Goal: Task Accomplishment & Management: Manage account settings

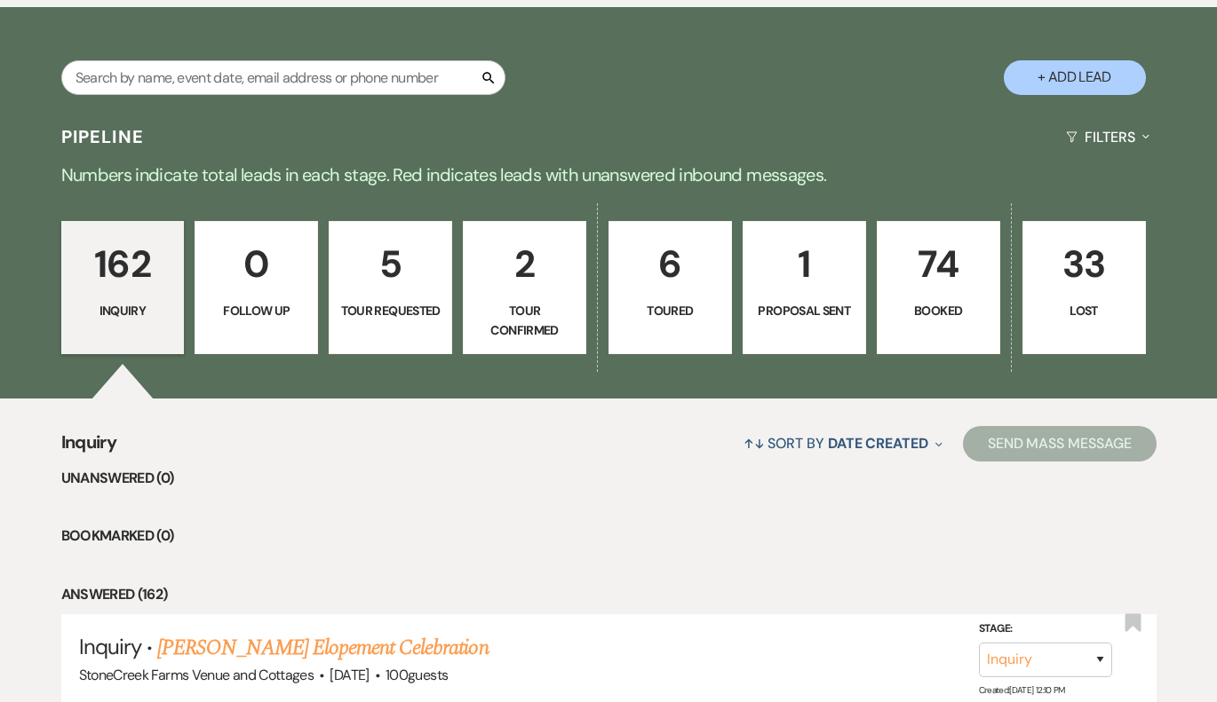
scroll to position [1066, 0]
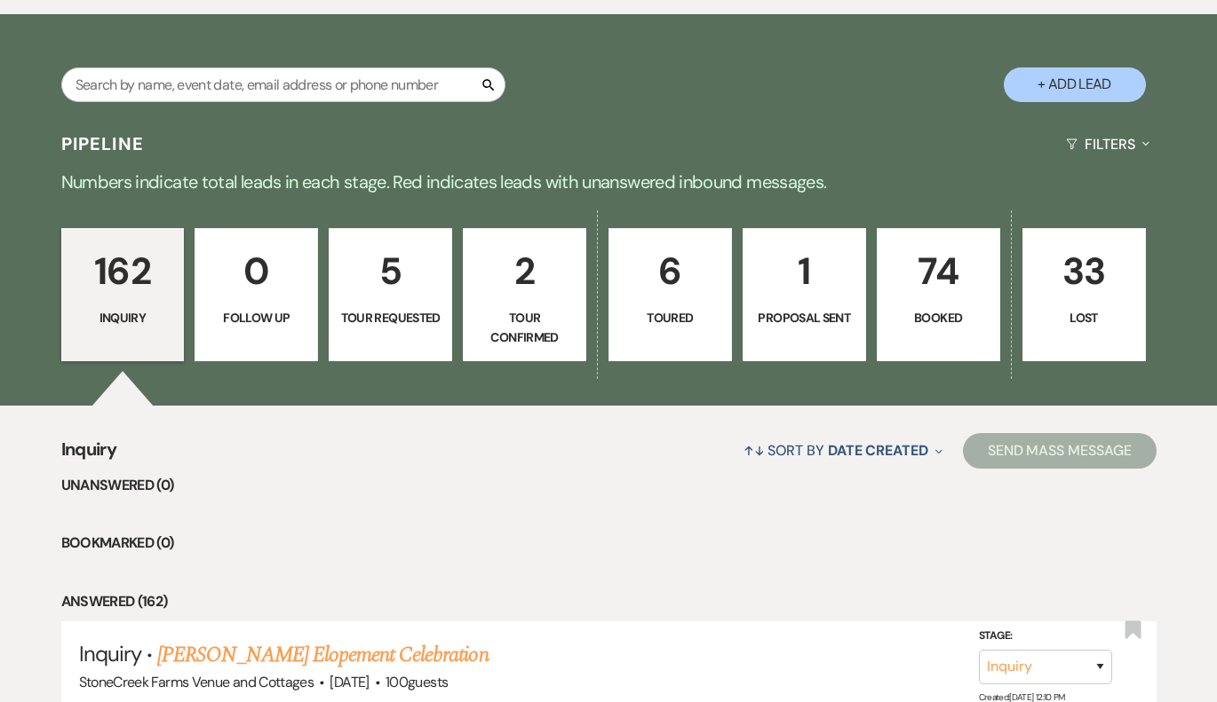
click at [699, 259] on p "6" at bounding box center [670, 271] width 100 height 59
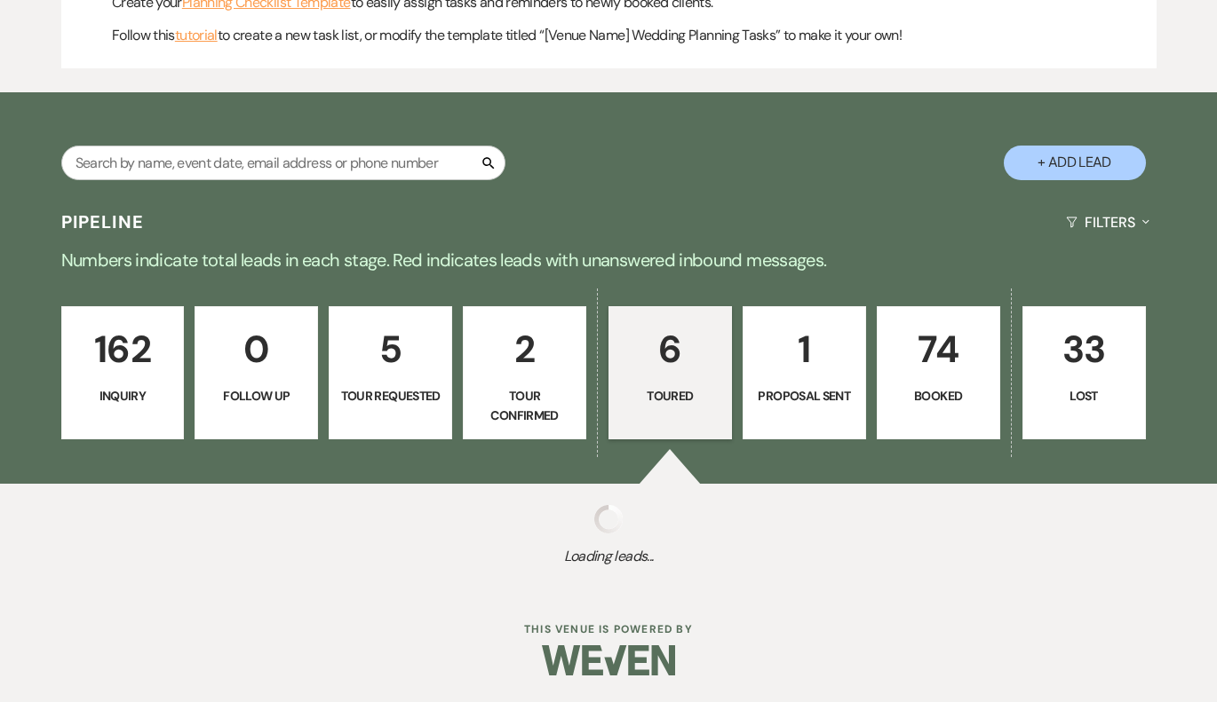
scroll to position [983, 0]
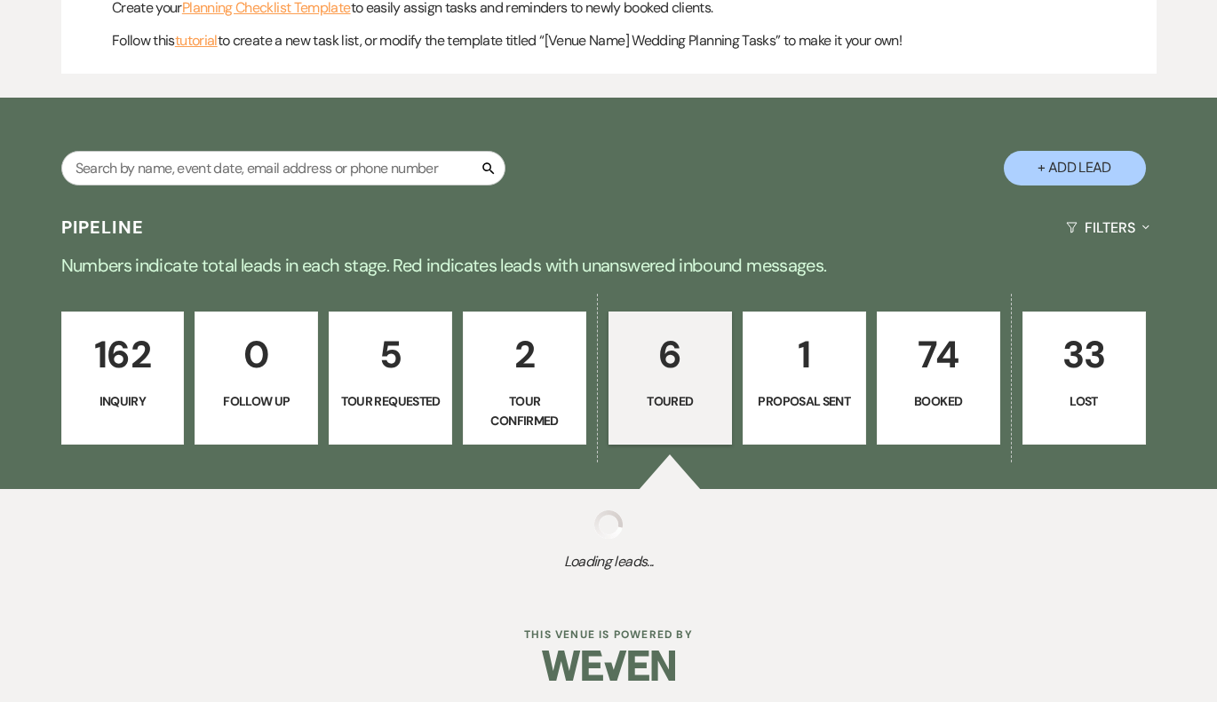
select select "5"
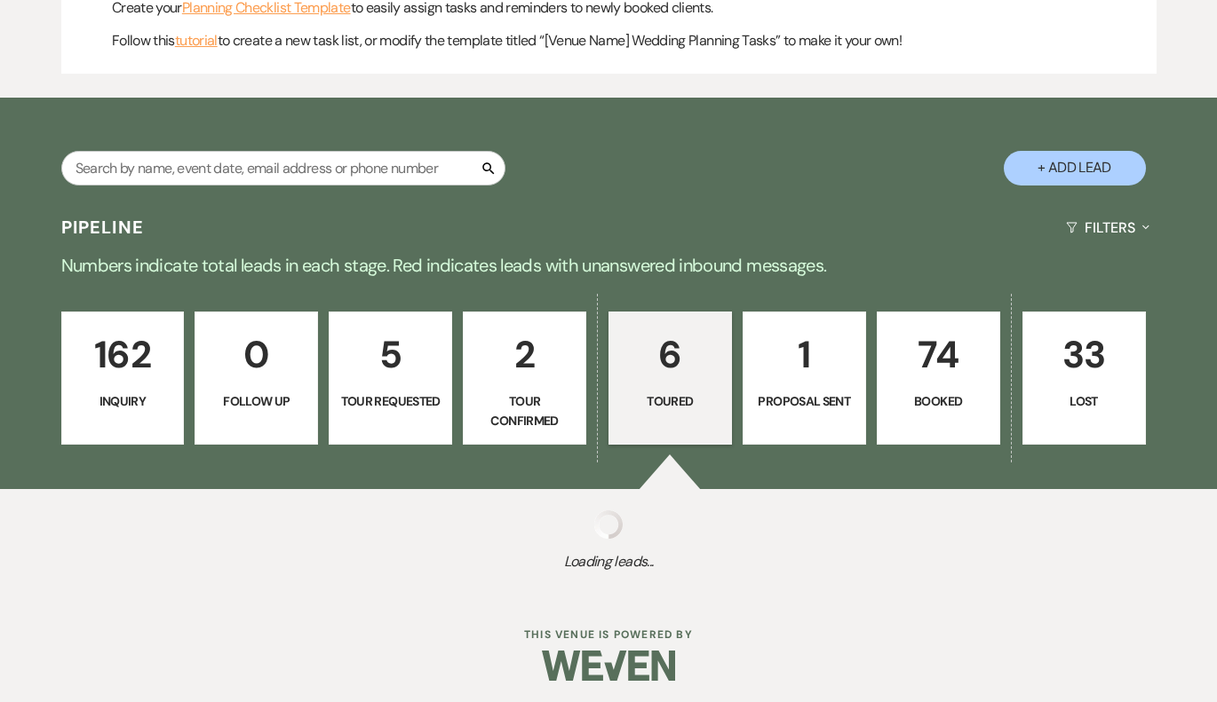
select select "5"
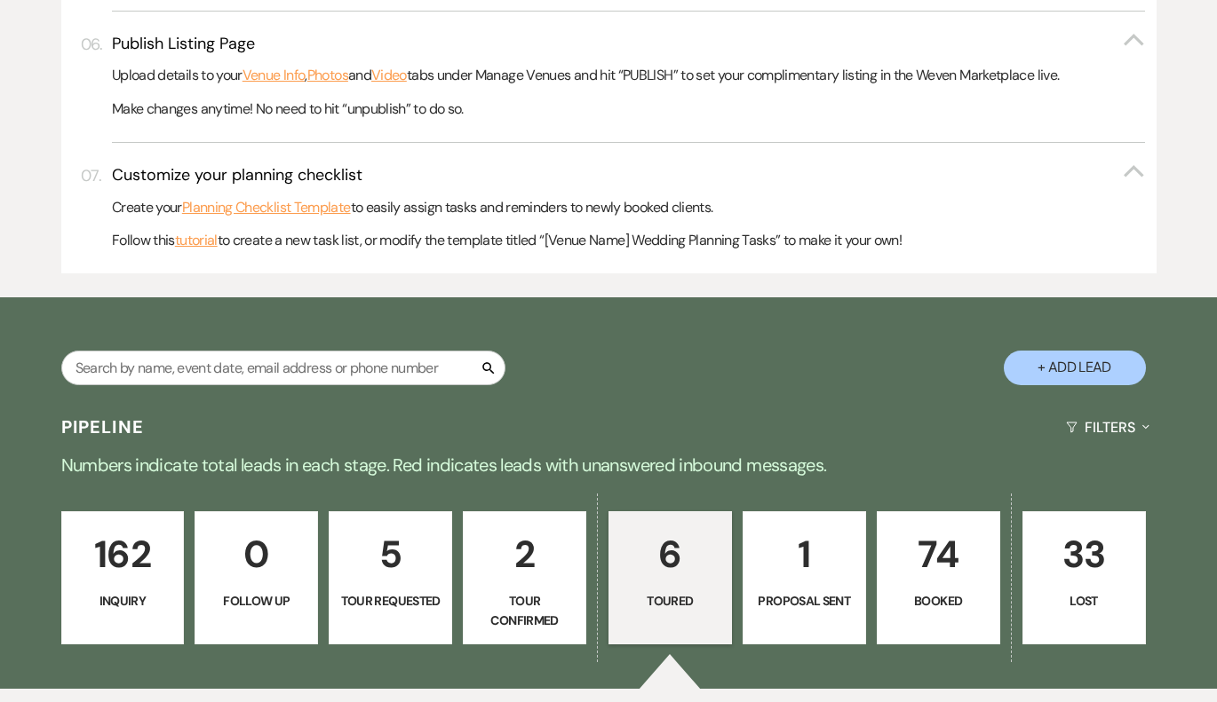
scroll to position [776, 0]
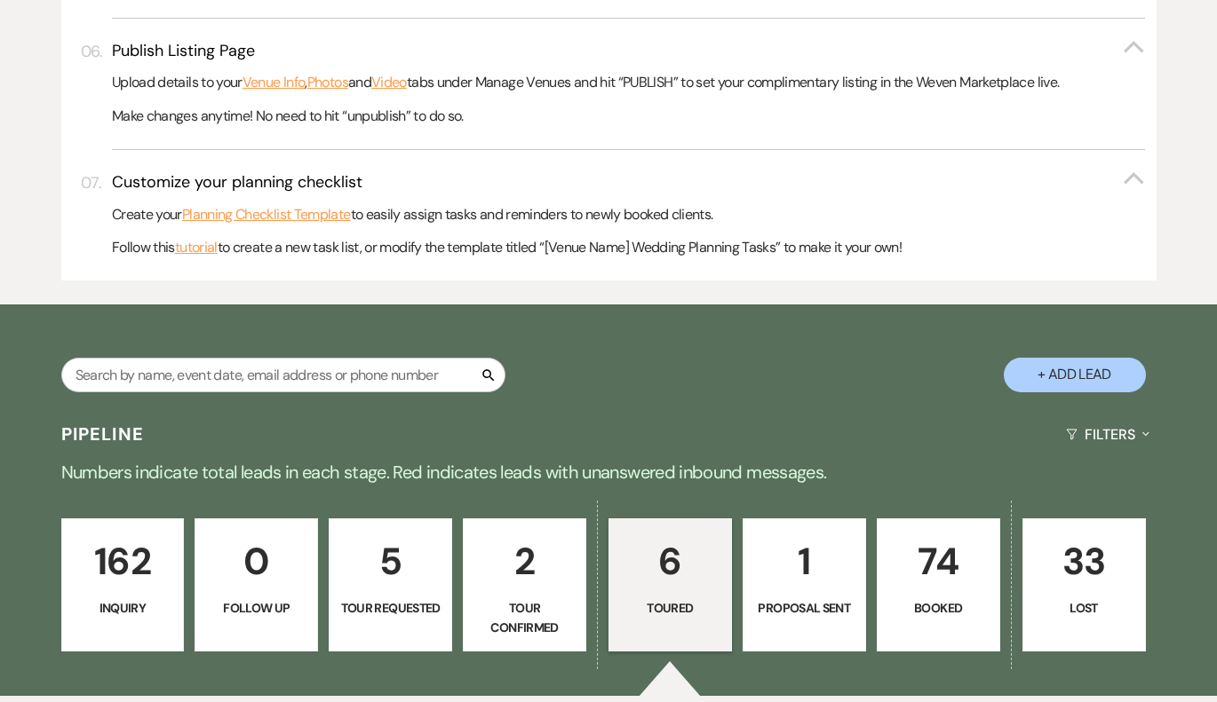
click at [127, 562] on p "162" at bounding box center [123, 561] width 100 height 59
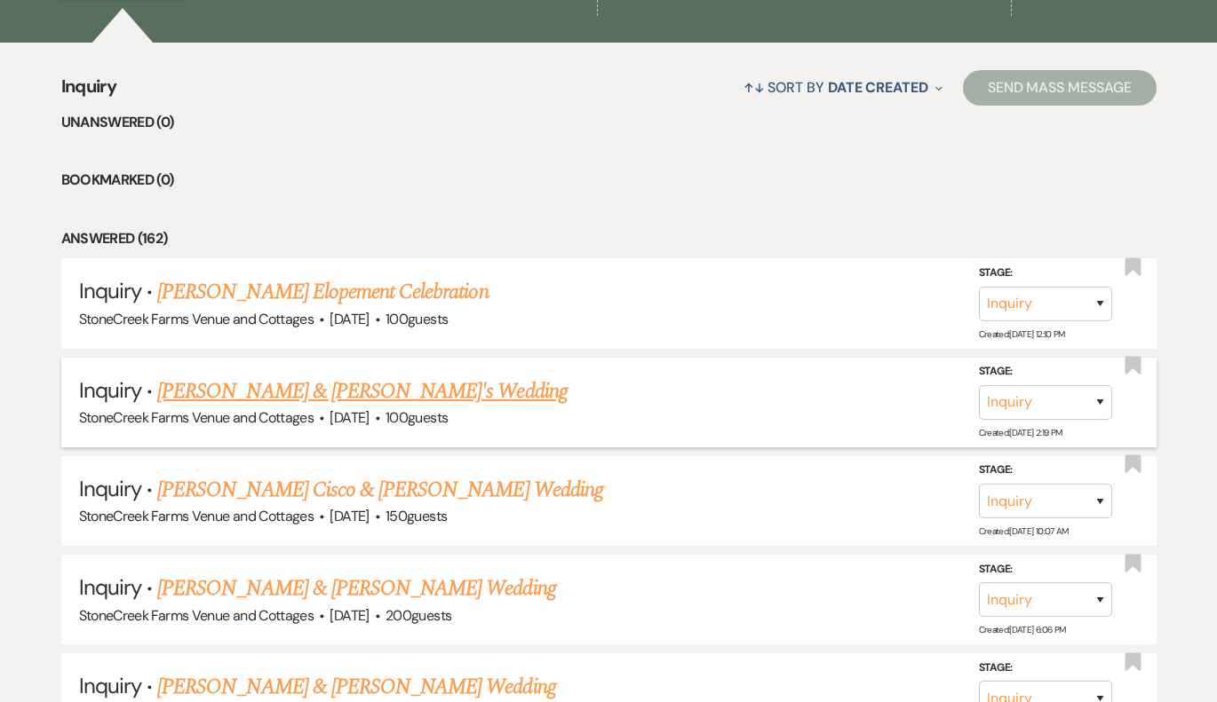
scroll to position [1444, 0]
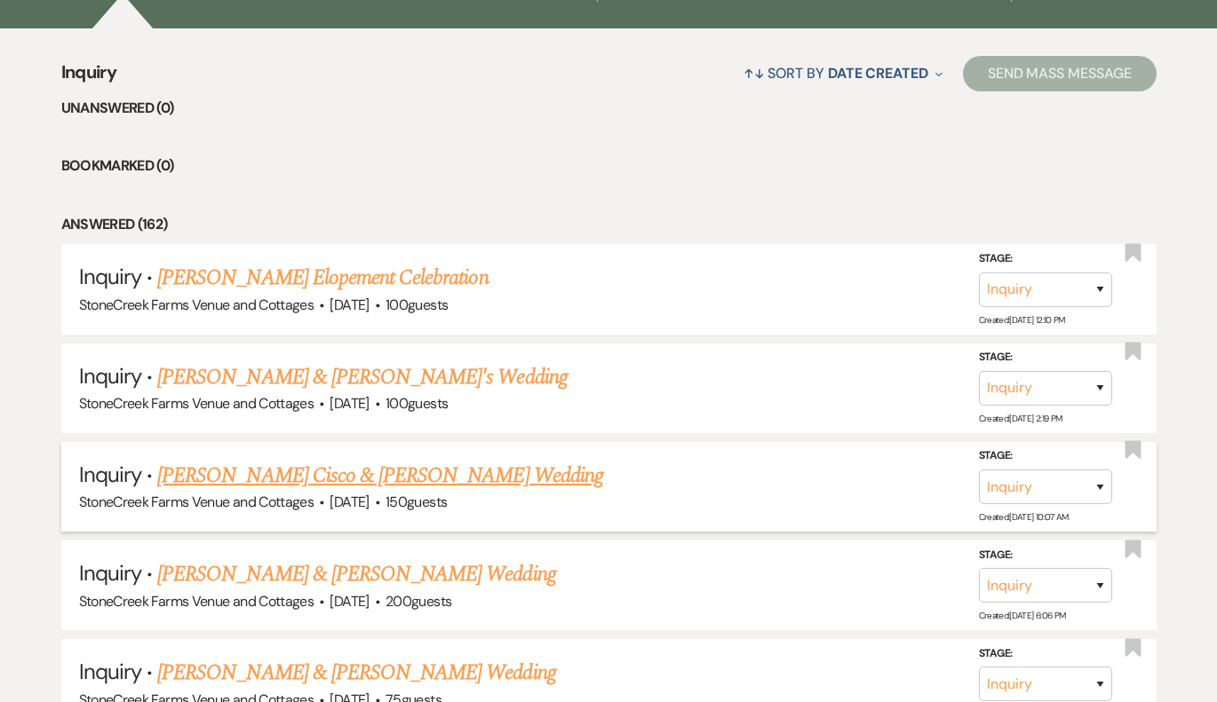
click at [329, 460] on link "[PERSON_NAME] Cisco & [PERSON_NAME] Wedding" at bounding box center [380, 476] width 446 height 32
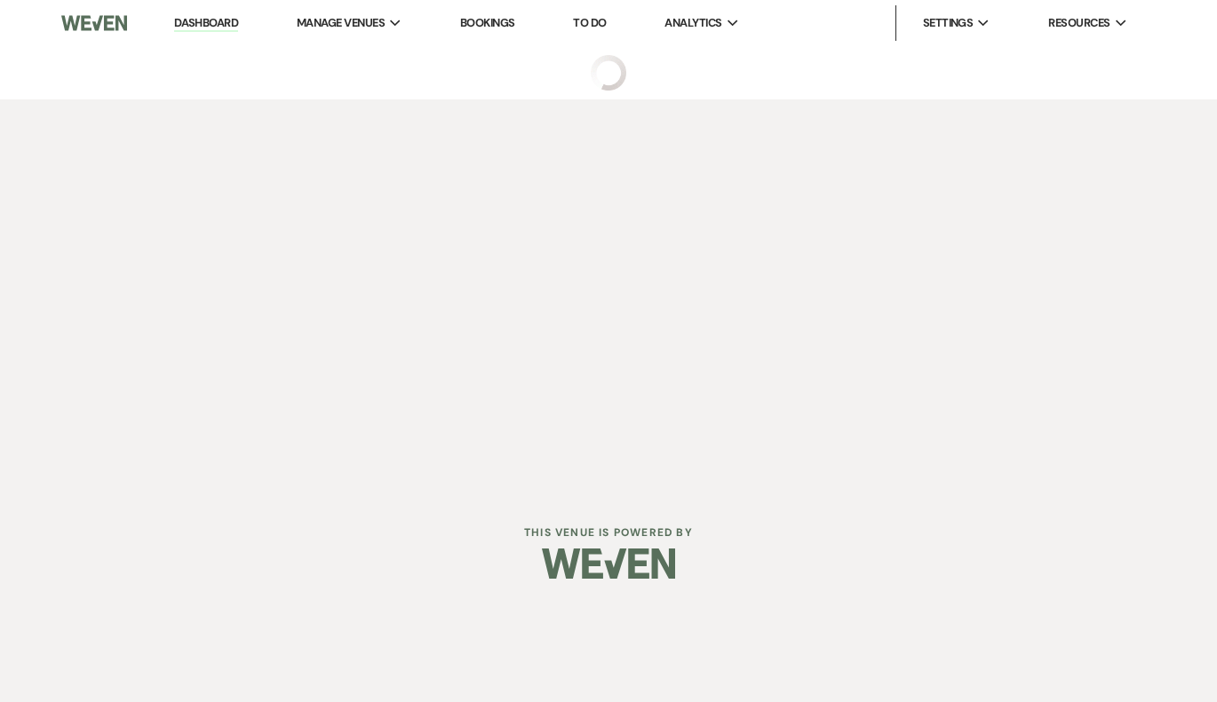
select select "5"
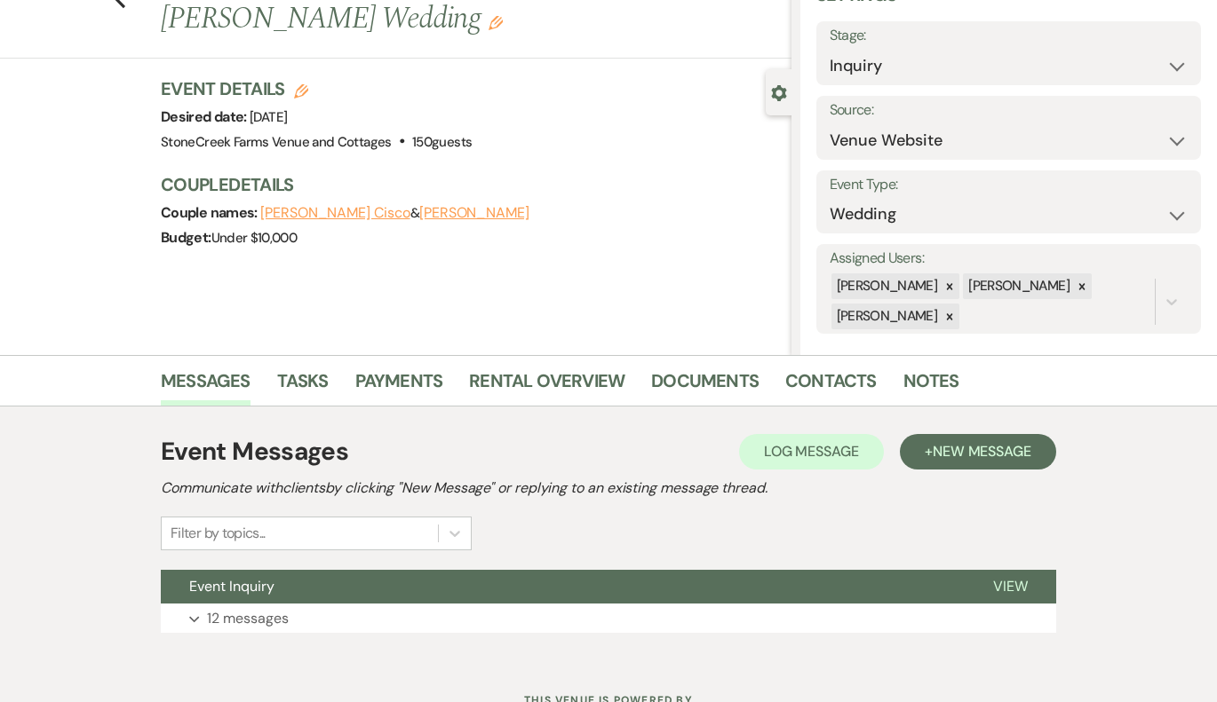
scroll to position [104, 0]
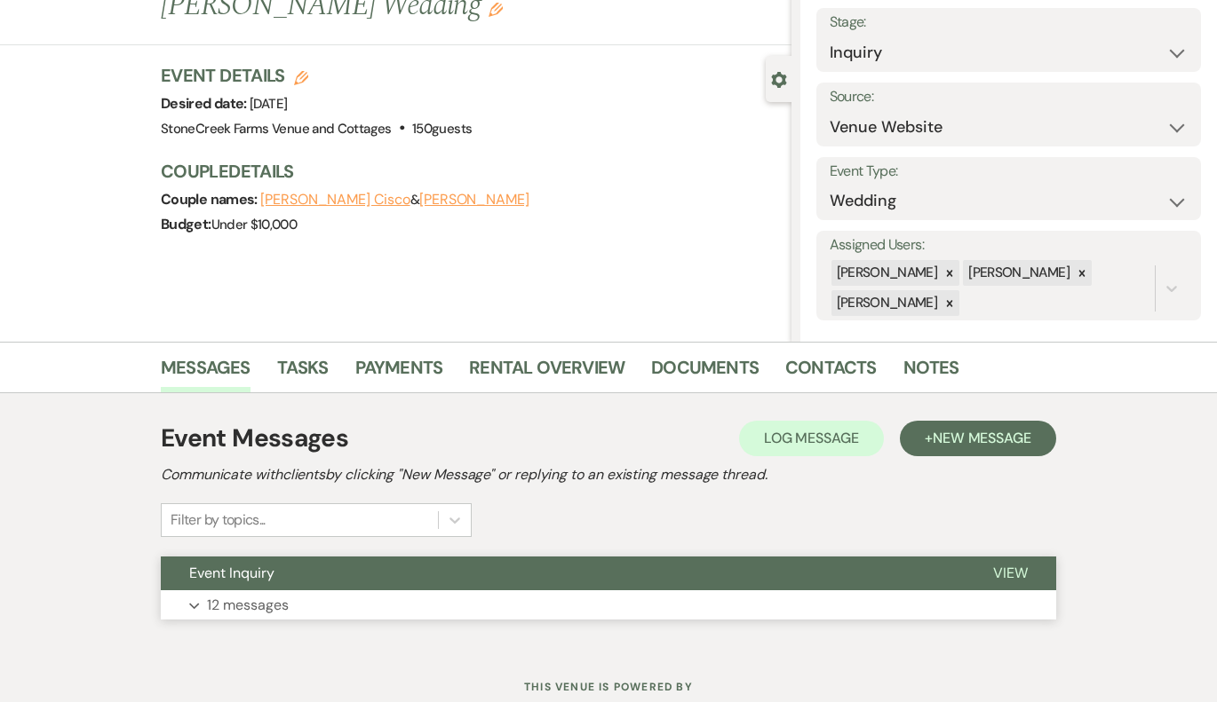
click at [252, 604] on p "12 messages" at bounding box center [248, 605] width 82 height 23
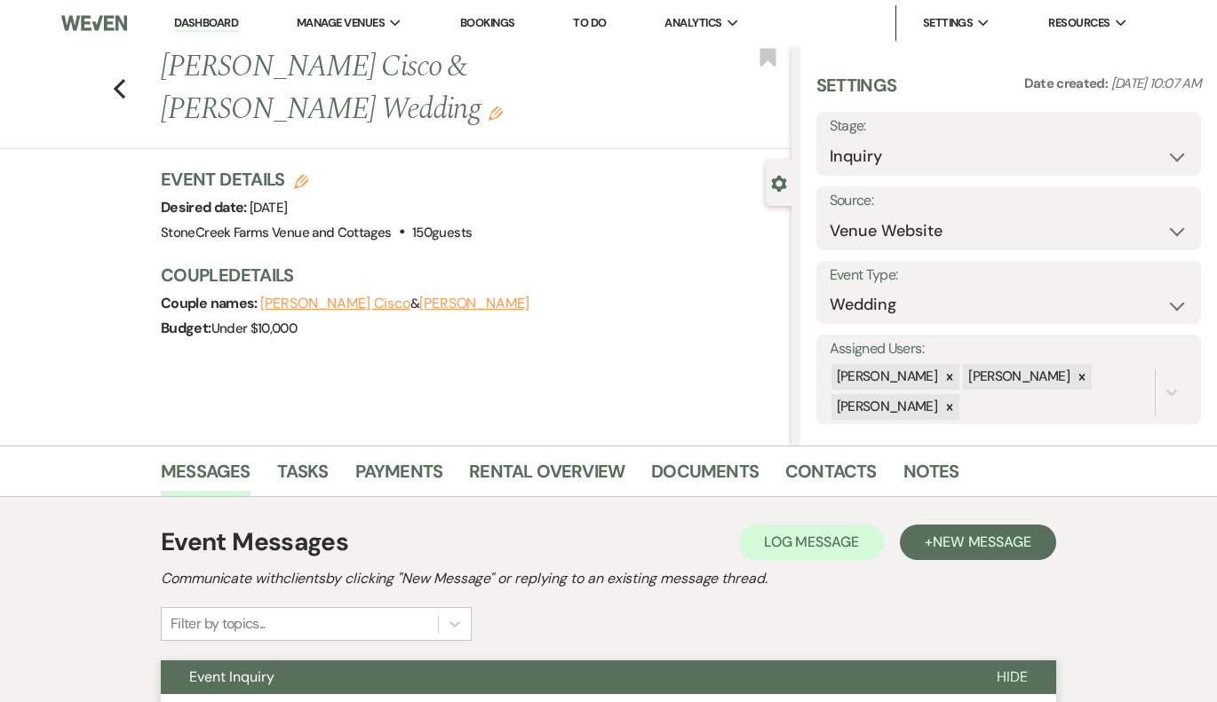
scroll to position [0, 0]
click at [803, 474] on link "Contacts" at bounding box center [830, 476] width 91 height 39
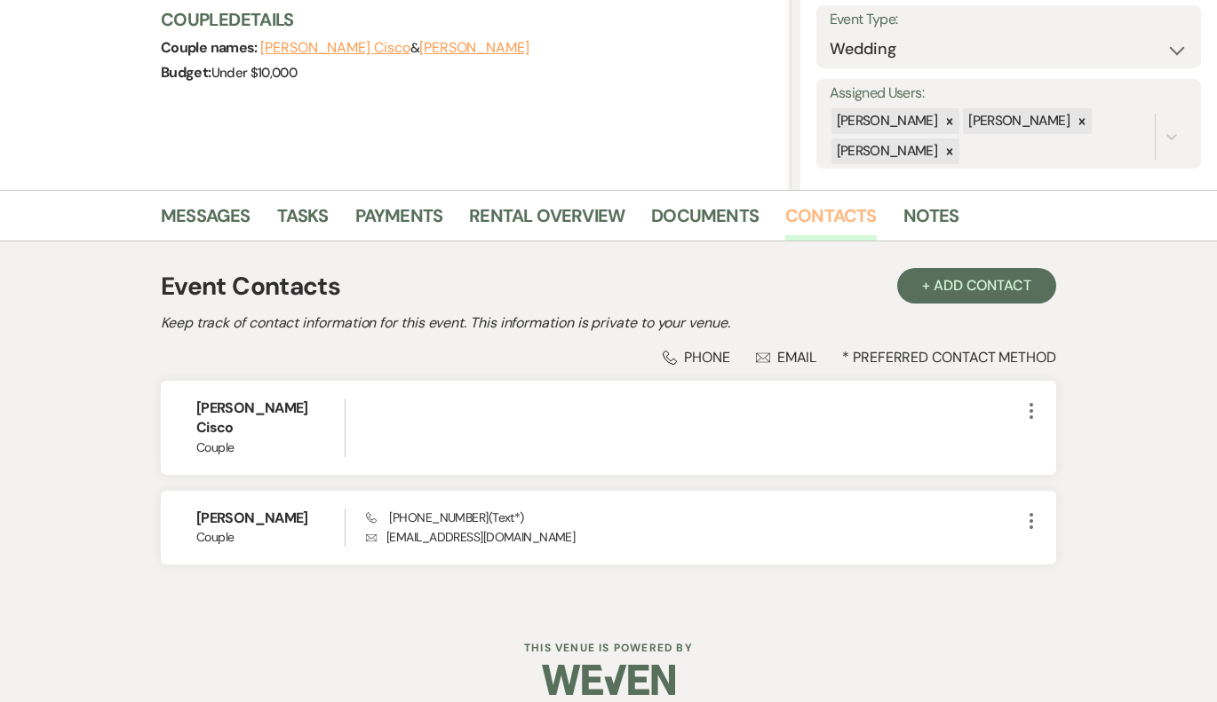
scroll to position [254, 0]
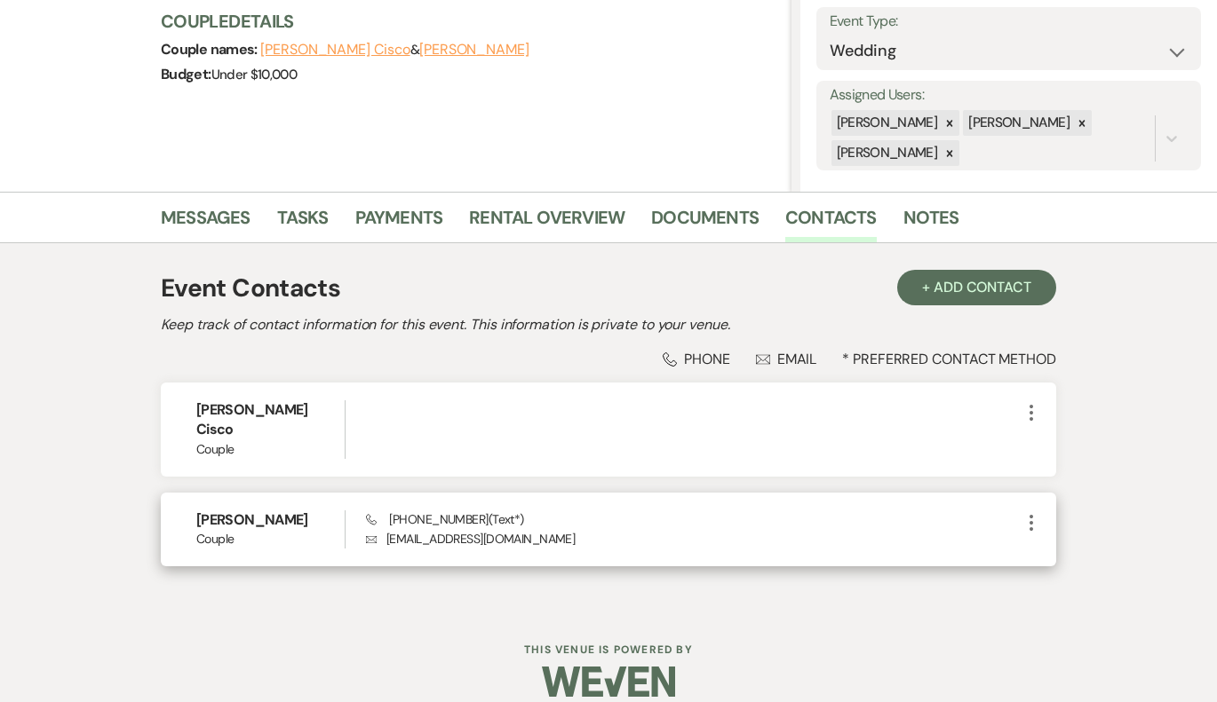
click at [493, 529] on p "Envelope [EMAIL_ADDRESS][DOMAIN_NAME]" at bounding box center [693, 539] width 654 height 20
drag, startPoint x: 541, startPoint y: 517, endPoint x: 385, endPoint y: 525, distance: 156.5
click at [384, 529] on p "Envelope [EMAIL_ADDRESS][DOMAIN_NAME]" at bounding box center [693, 539] width 654 height 20
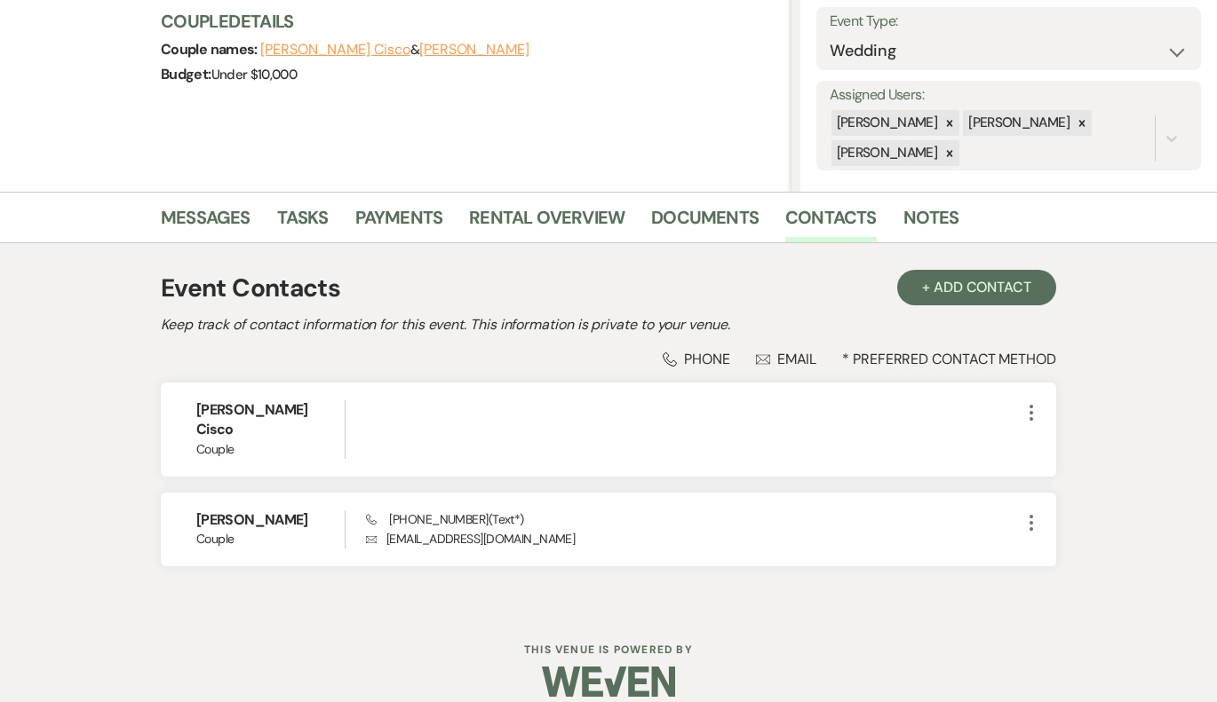
click at [767, 361] on icon "Envelope" at bounding box center [763, 360] width 14 height 14
click at [788, 359] on div "Envelope Email" at bounding box center [786, 359] width 61 height 19
click at [773, 288] on div "Event Contacts + Add Contact" at bounding box center [608, 288] width 895 height 37
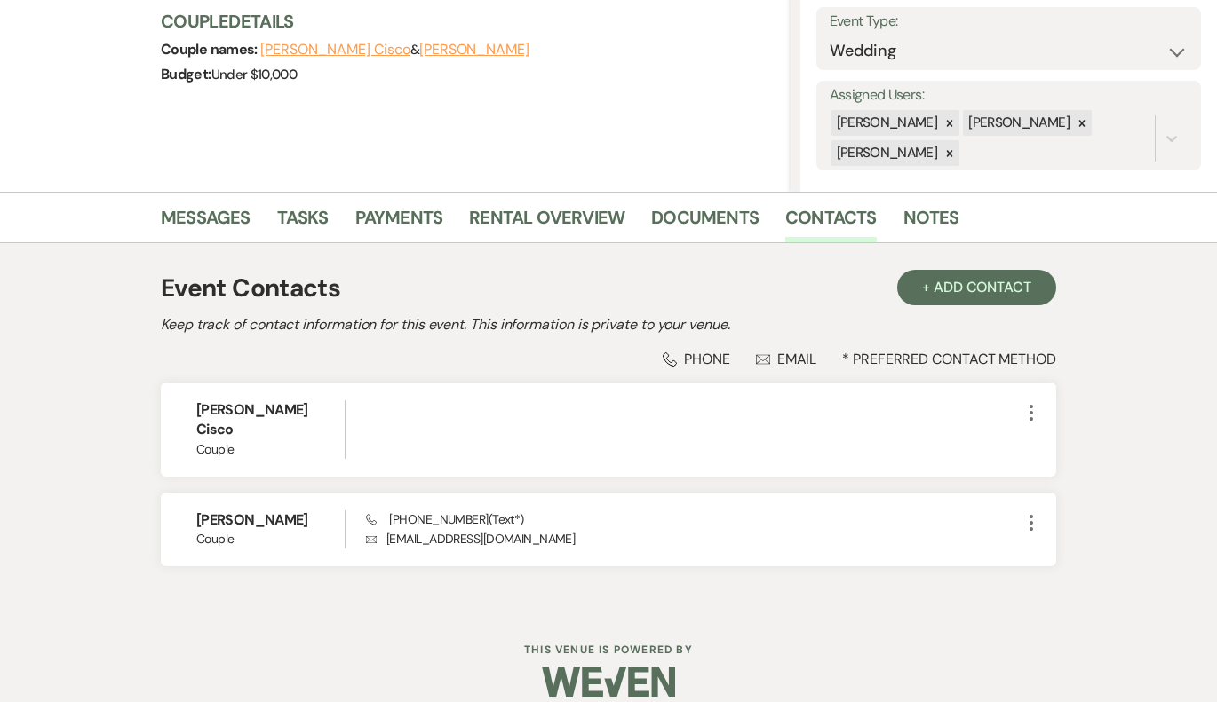
click at [793, 353] on div "Envelope Email" at bounding box center [786, 359] width 61 height 19
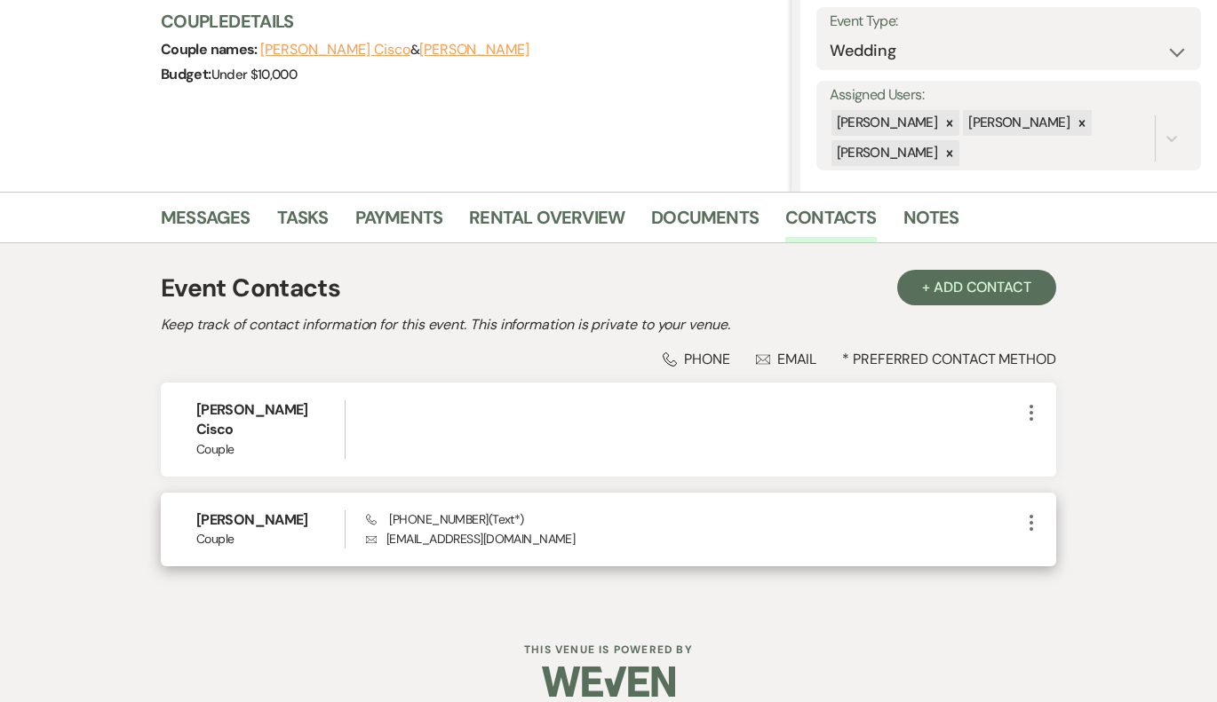
click at [417, 529] on p "Envelope [EMAIL_ADDRESS][DOMAIN_NAME]" at bounding box center [693, 539] width 654 height 20
click at [1035, 512] on icon "More" at bounding box center [1030, 522] width 21 height 21
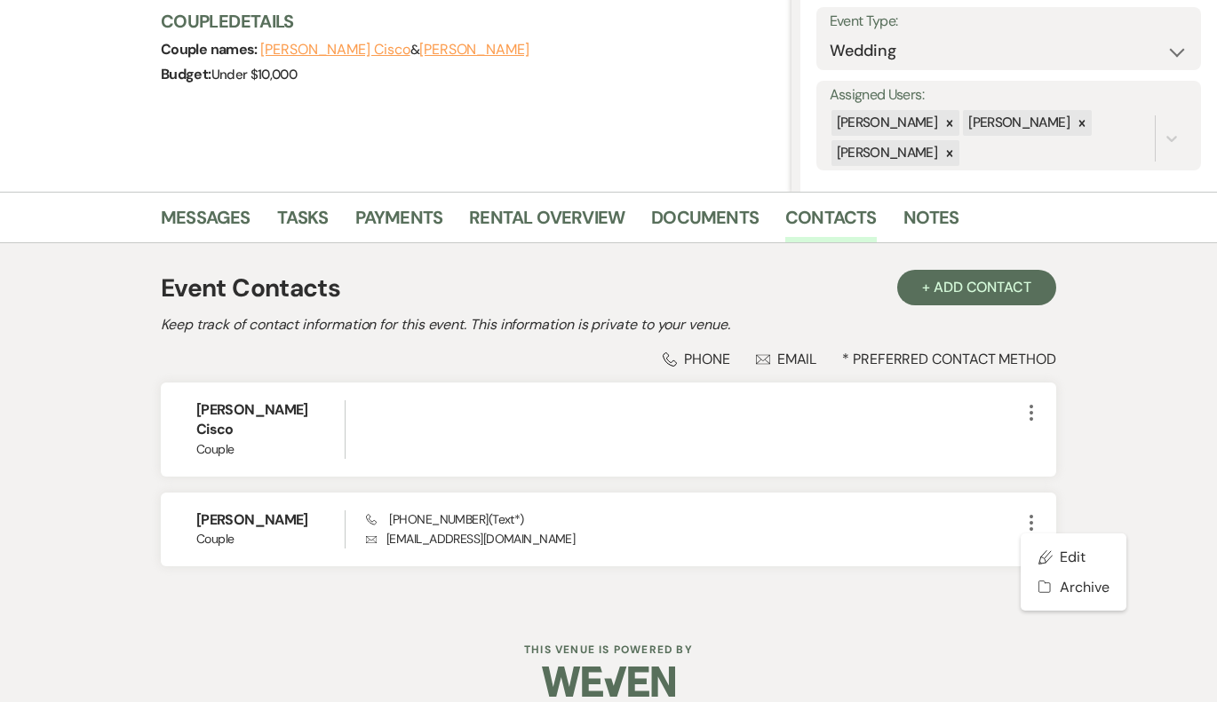
click at [1098, 400] on div "Event Contacts + Add Contact Keep track of contact information for this event. …" at bounding box center [608, 426] width 1012 height 366
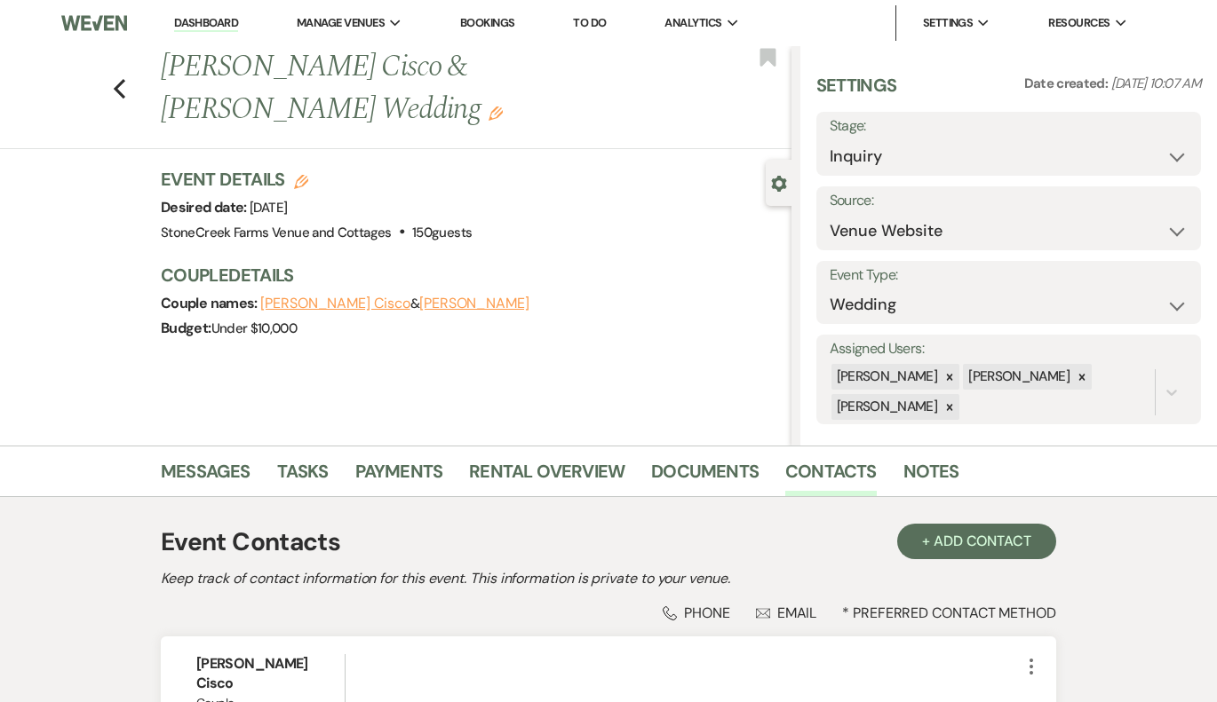
scroll to position [0, 0]
click at [238, 481] on link "Messages" at bounding box center [206, 476] width 90 height 39
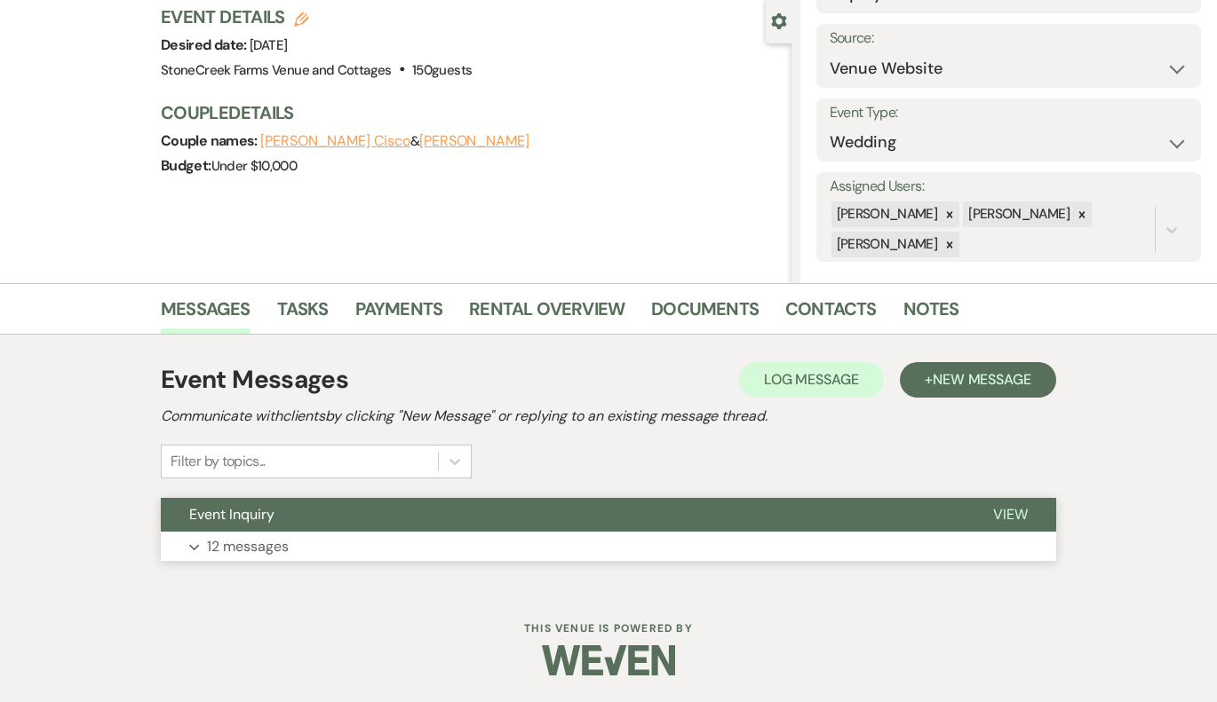
scroll to position [162, 0]
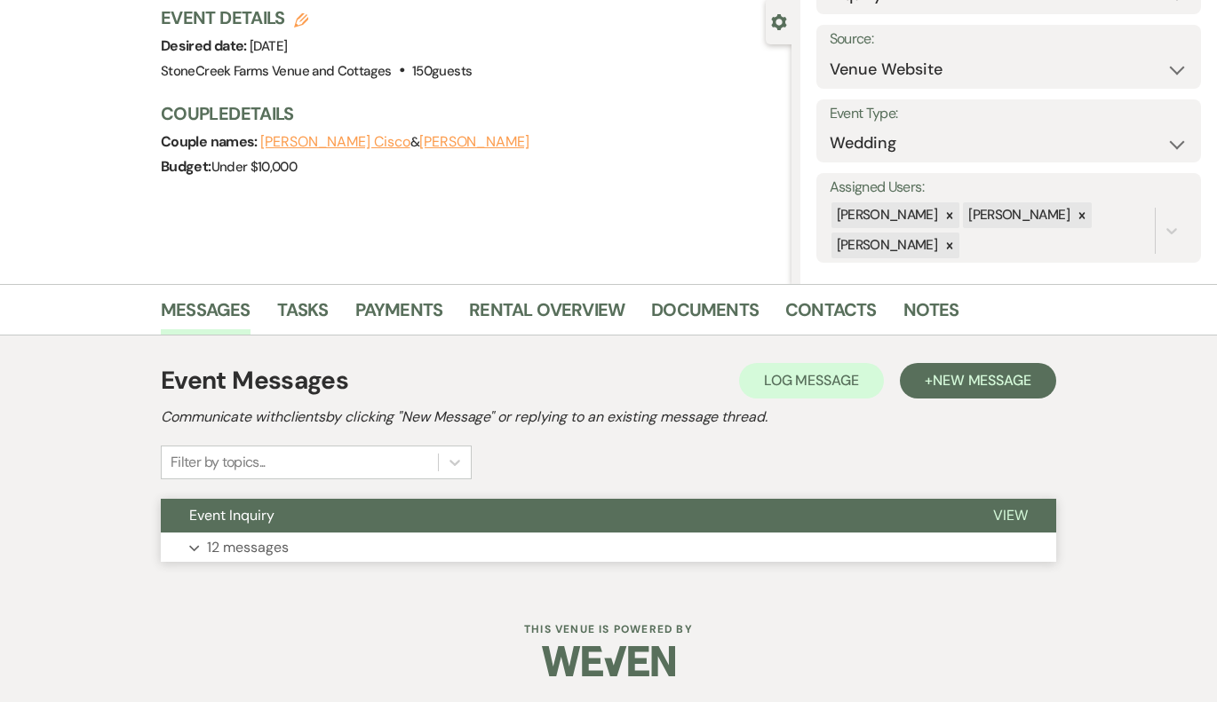
click at [199, 541] on button "Expand 12 messages" at bounding box center [608, 548] width 895 height 30
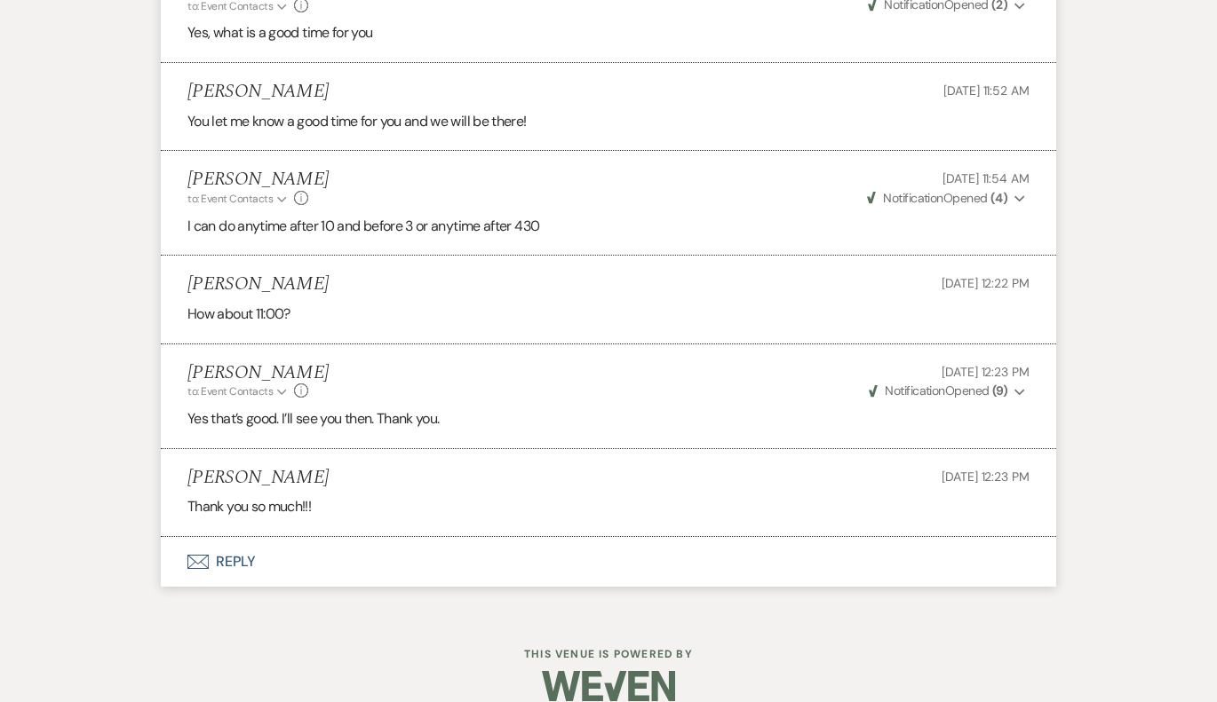
scroll to position [1947, 0]
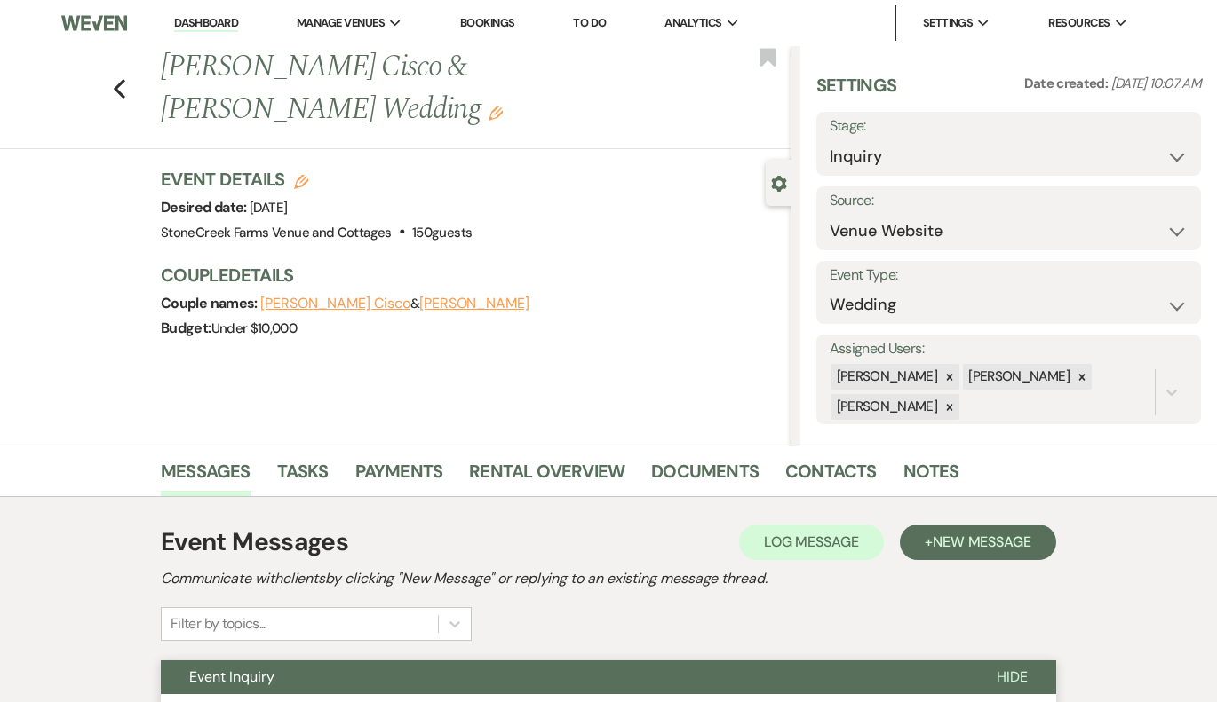
scroll to position [0, 0]
select select "5"
click at [1147, 129] on button "Save" at bounding box center [1160, 144] width 81 height 36
click at [963, 549] on span "New Message" at bounding box center [981, 542] width 99 height 19
click at [970, 540] on span "New Message" at bounding box center [981, 542] width 99 height 19
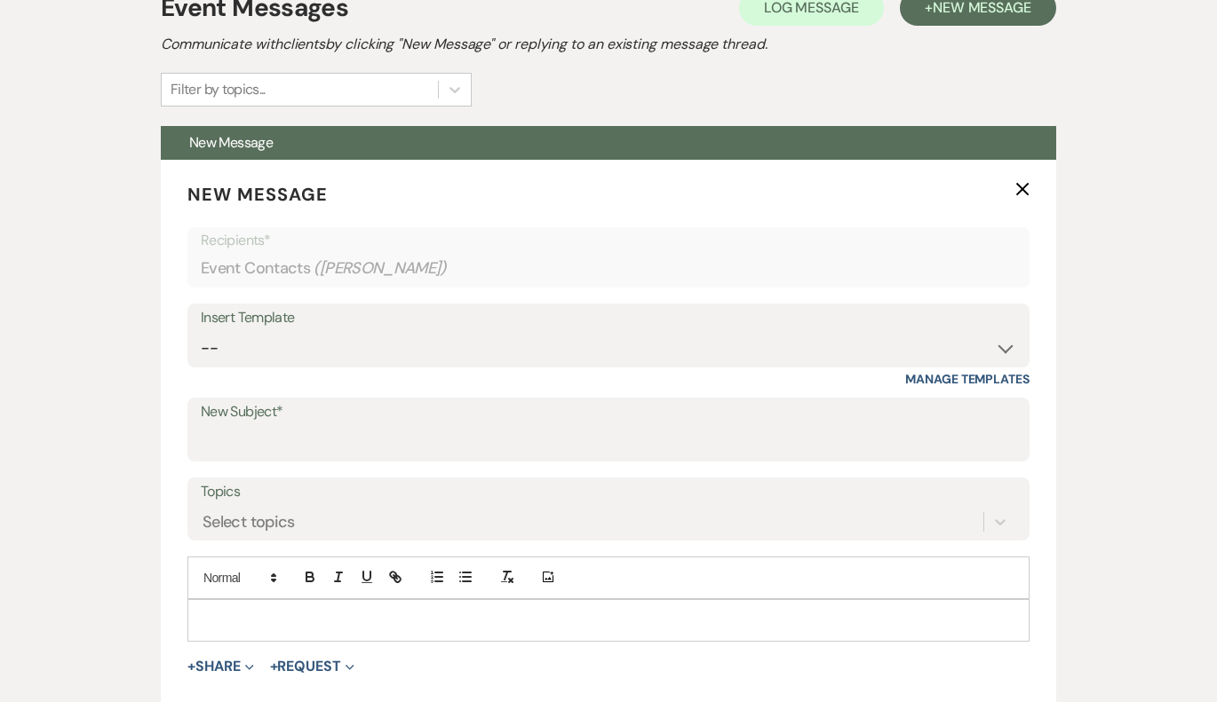
scroll to position [542, 0]
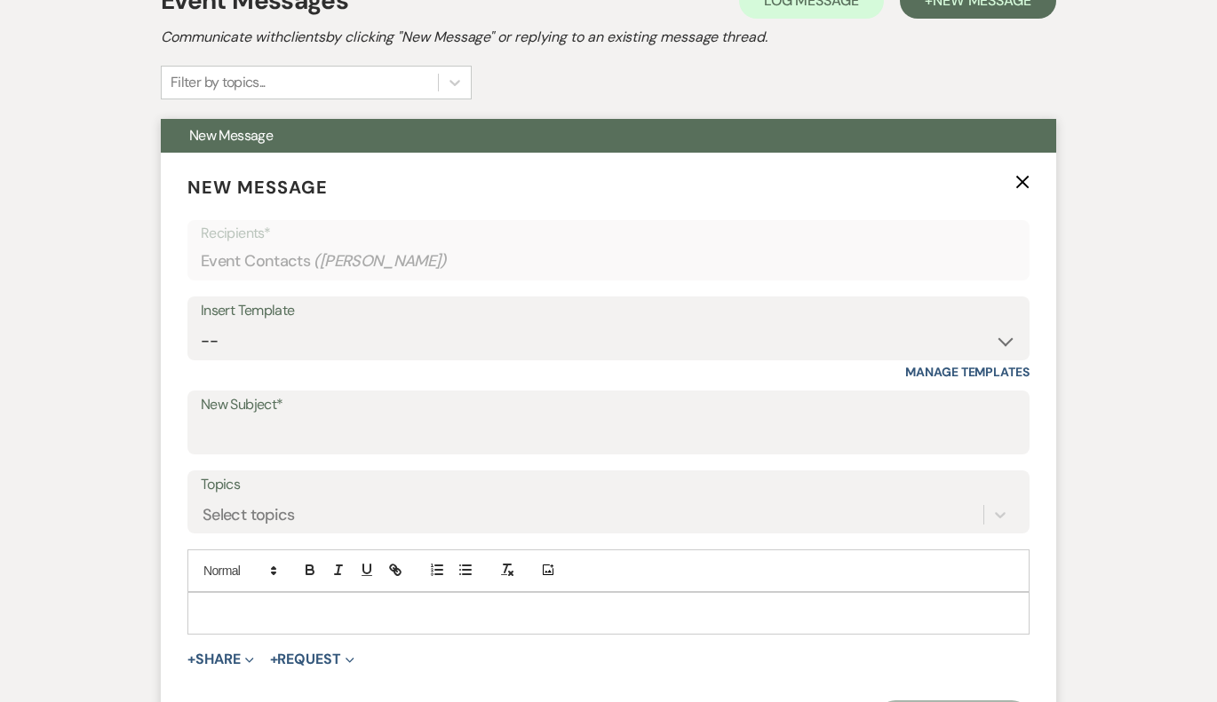
click at [1021, 181] on use "button" at bounding box center [1022, 181] width 13 height 13
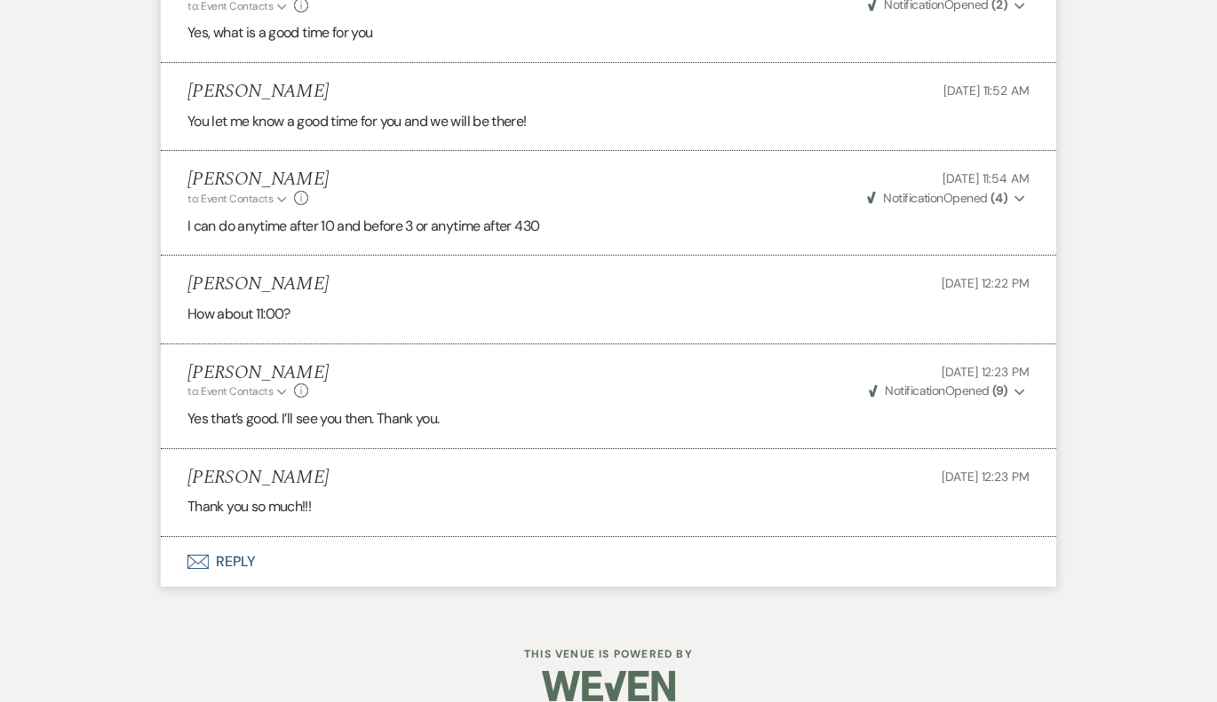
scroll to position [1947, 0]
click at [248, 538] on button "Envelope Reply" at bounding box center [608, 563] width 895 height 50
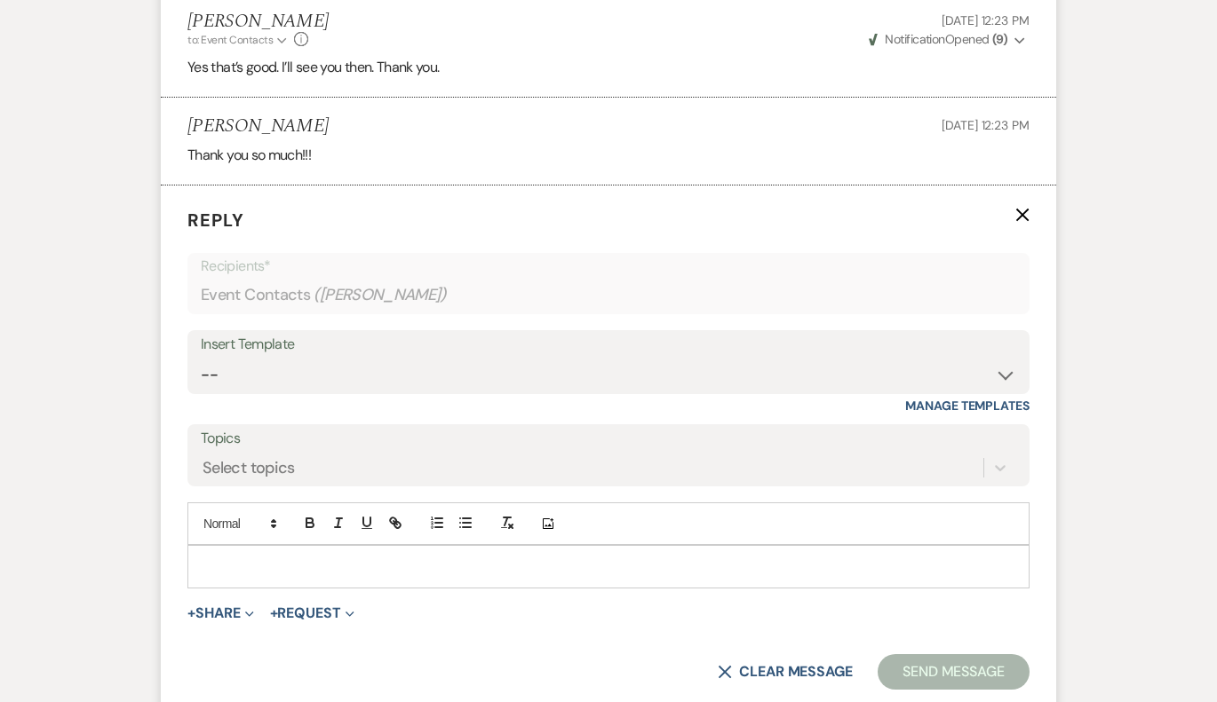
scroll to position [2371, 0]
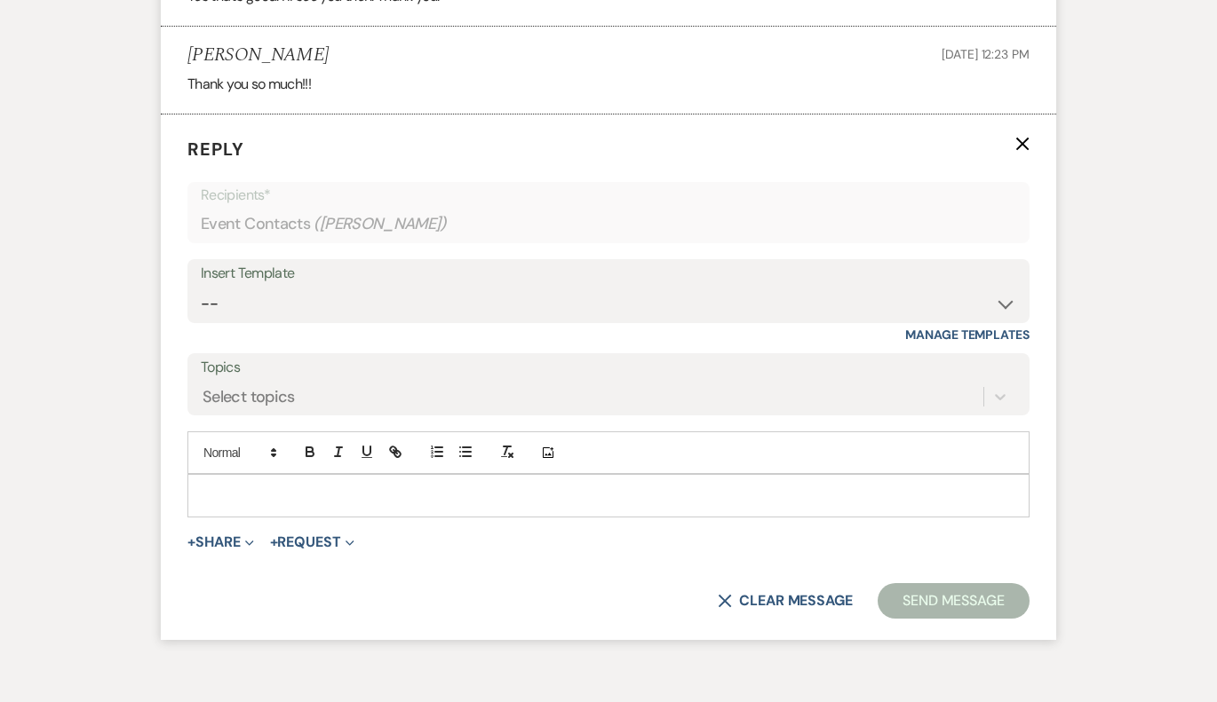
click at [250, 355] on label "Topics" at bounding box center [608, 368] width 815 height 26
click at [204, 385] on input "Topics" at bounding box center [203, 397] width 2 height 24
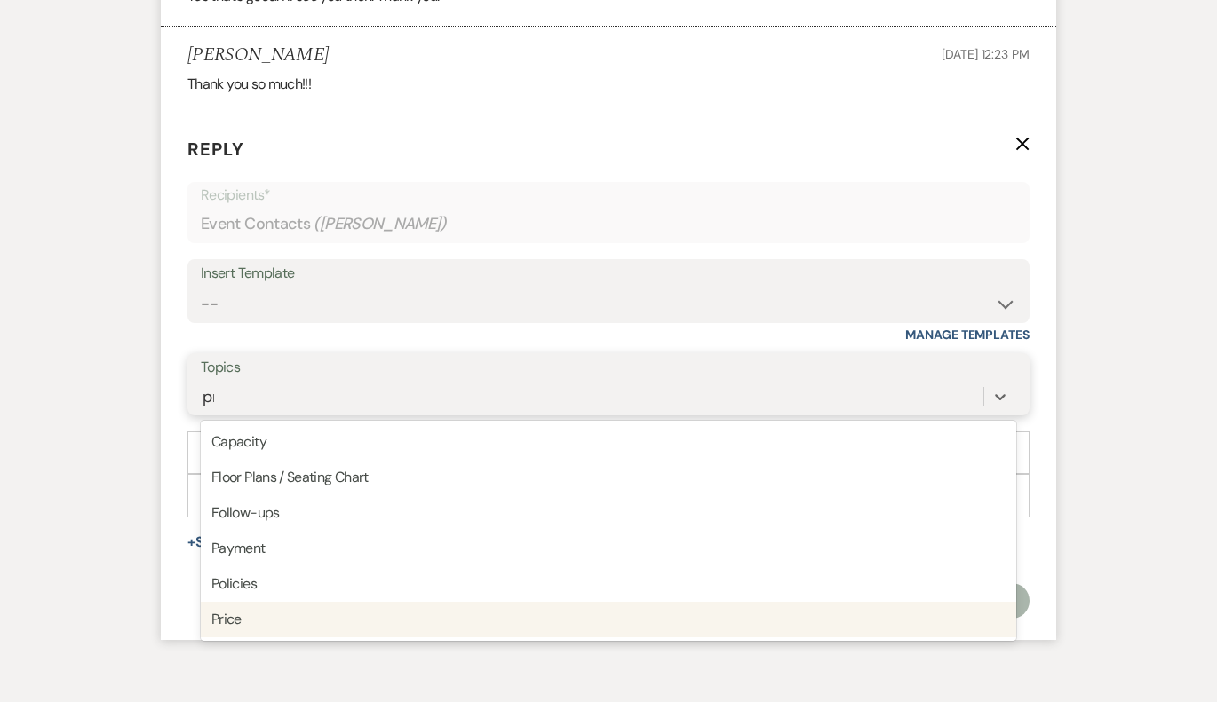
type input "p"
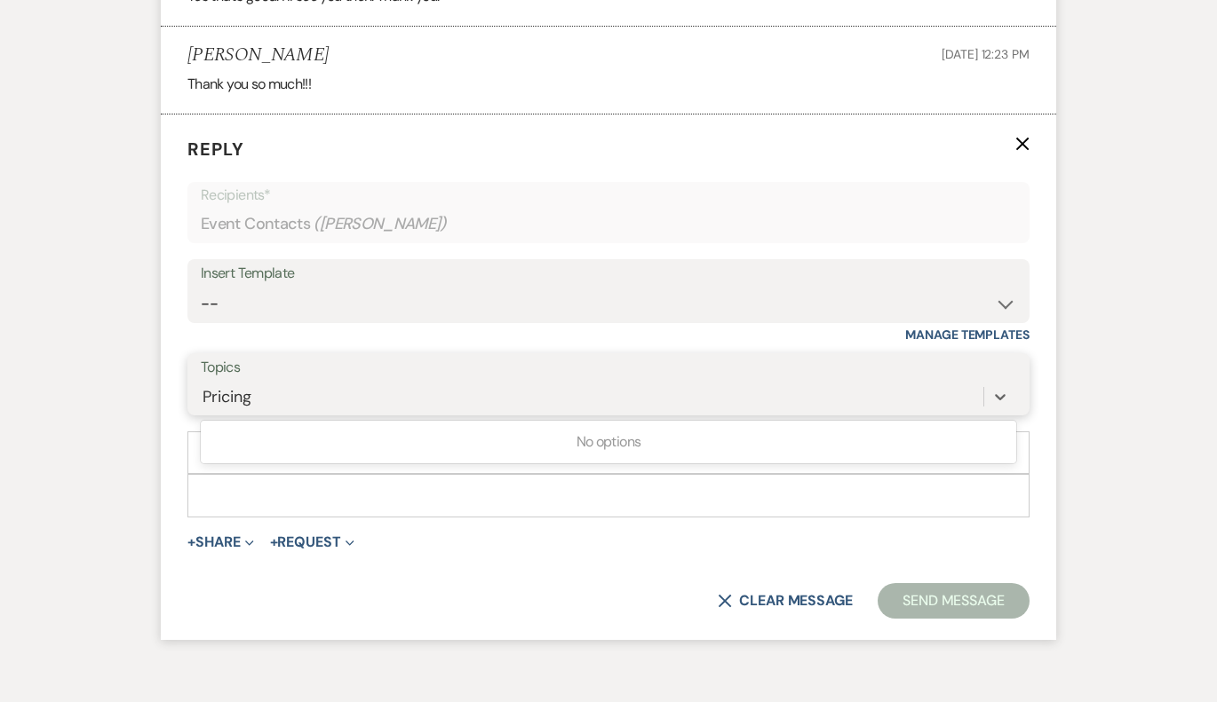
type input "Pricing"
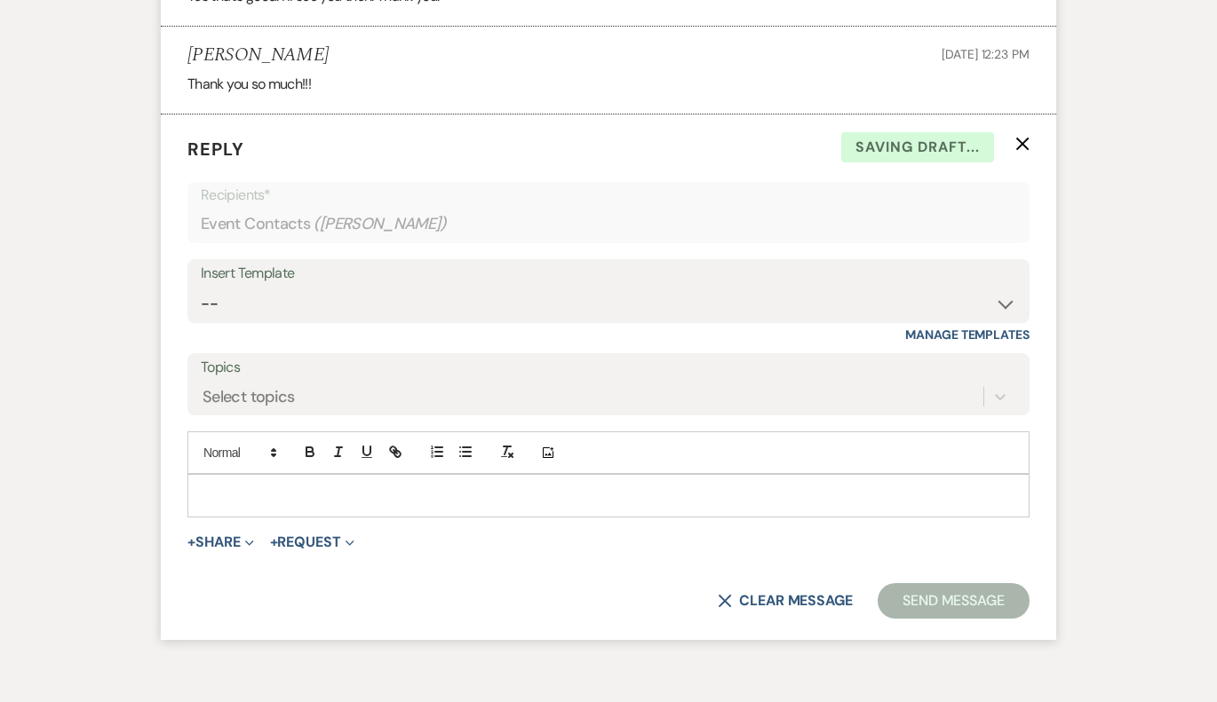
click at [265, 486] on p at bounding box center [608, 496] width 813 height 20
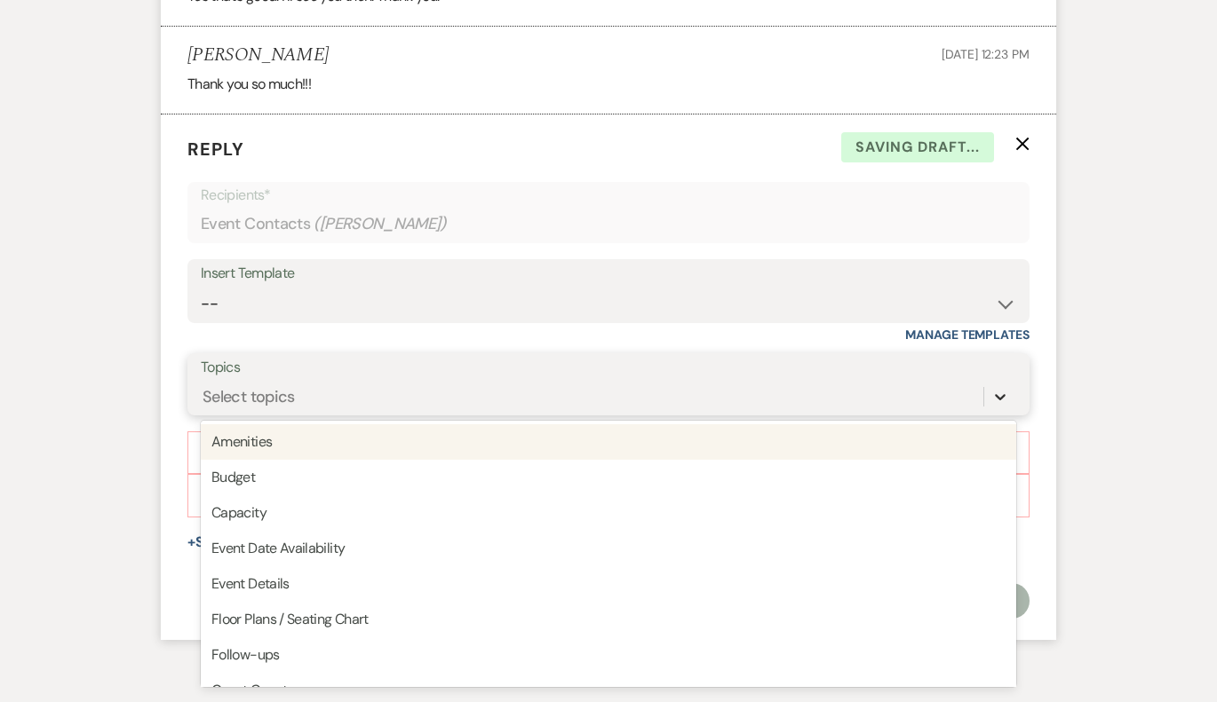
click at [988, 381] on div at bounding box center [1000, 397] width 32 height 32
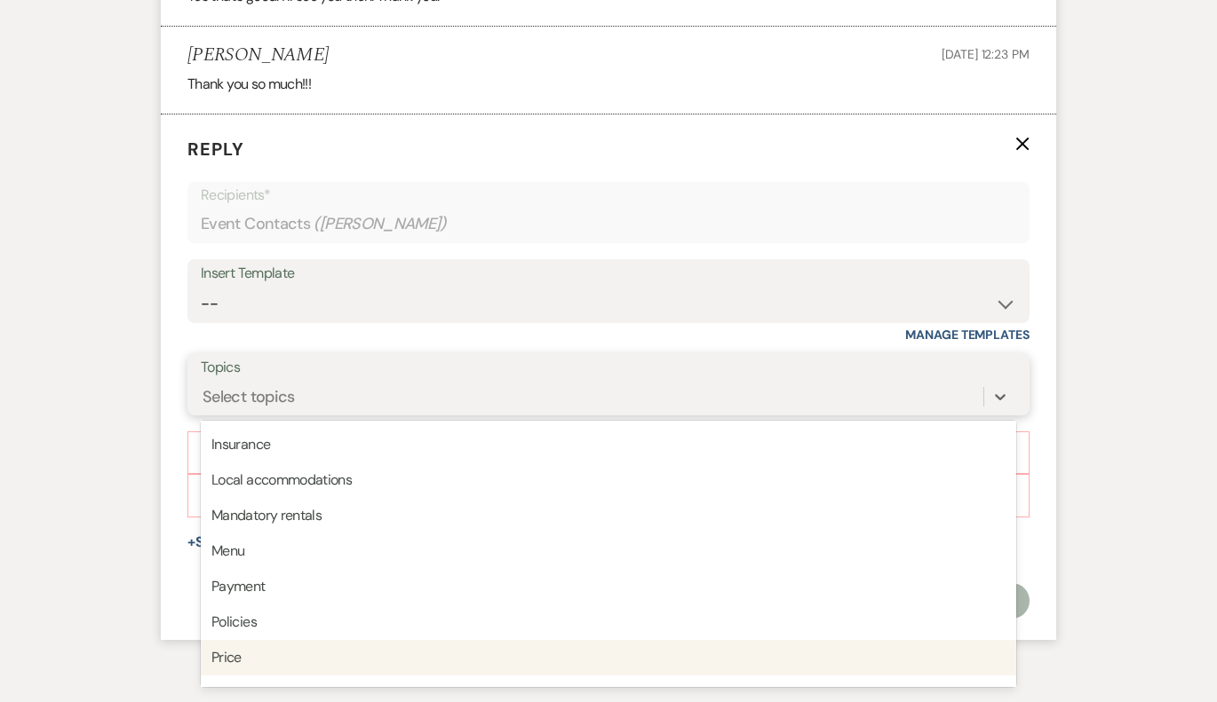
scroll to position [353, 0]
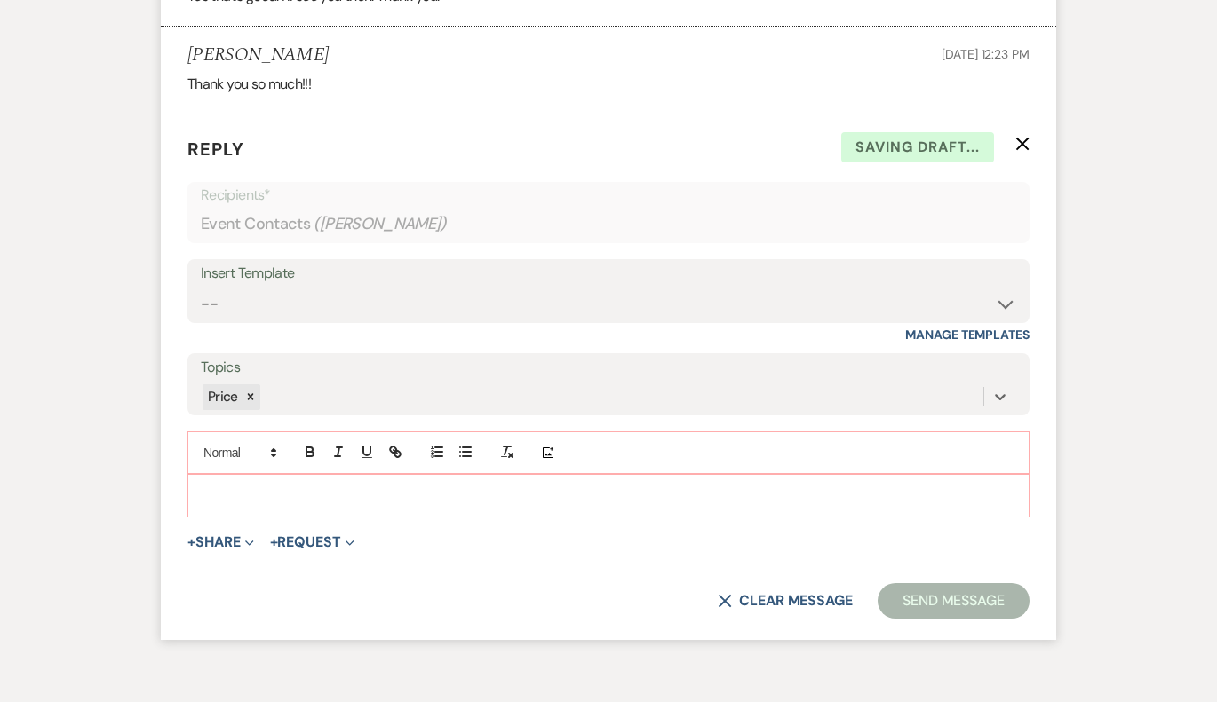
click at [547, 486] on p at bounding box center [608, 496] width 813 height 20
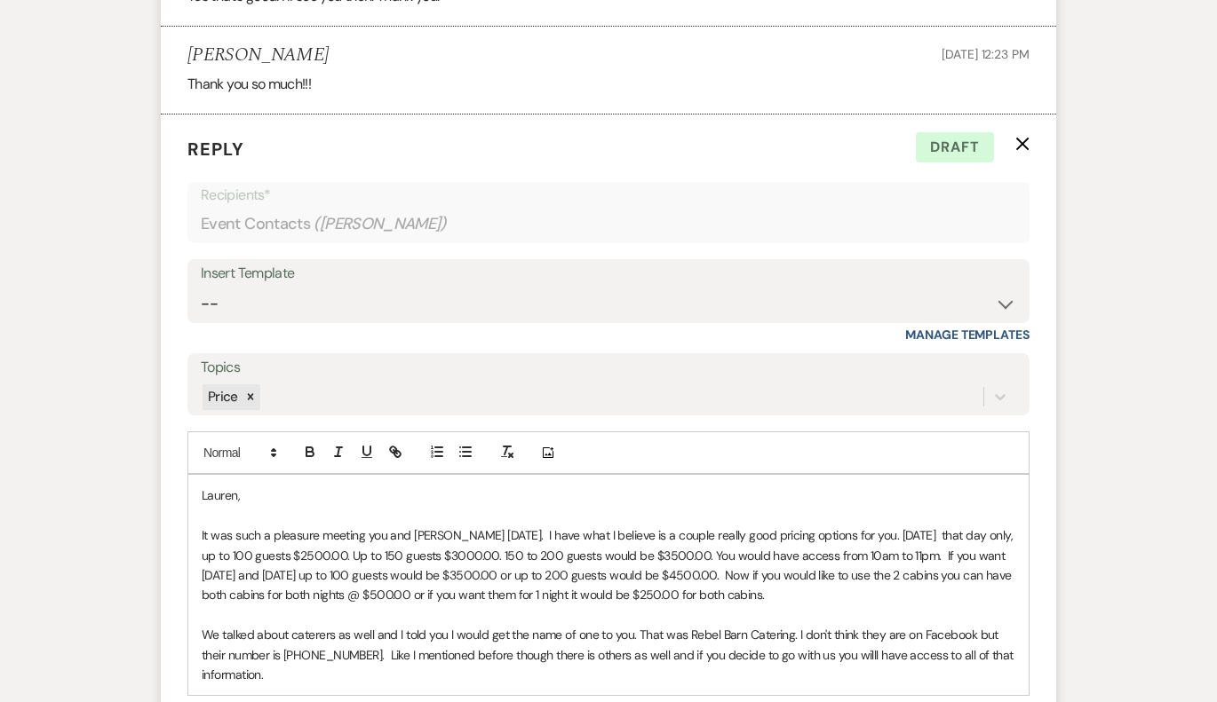
click at [857, 625] on p "We talked about caterers as well and I told you I would get the name of one to …" at bounding box center [608, 654] width 813 height 59
click at [297, 645] on p "We talked about caterers as well and I told you I would get the name of one to …" at bounding box center [608, 654] width 813 height 59
click at [475, 702] on p "If you have any questions please let me know." at bounding box center [608, 715] width 813 height 20
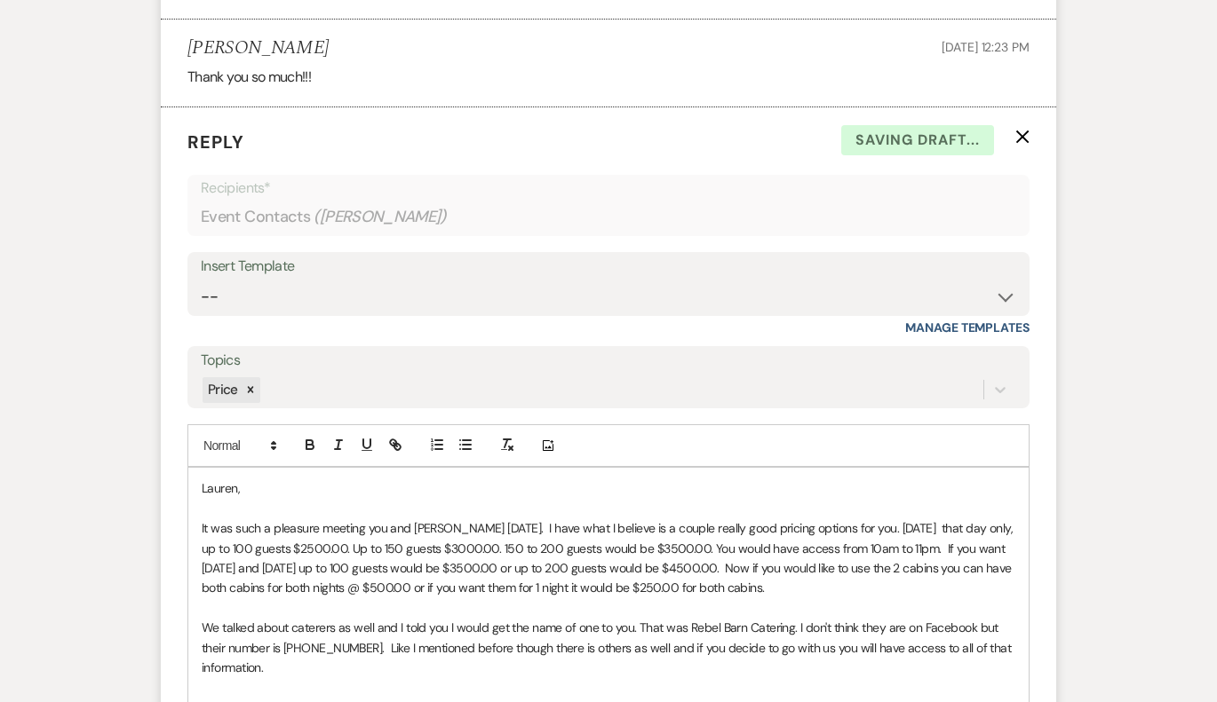
scroll to position [2695, 0]
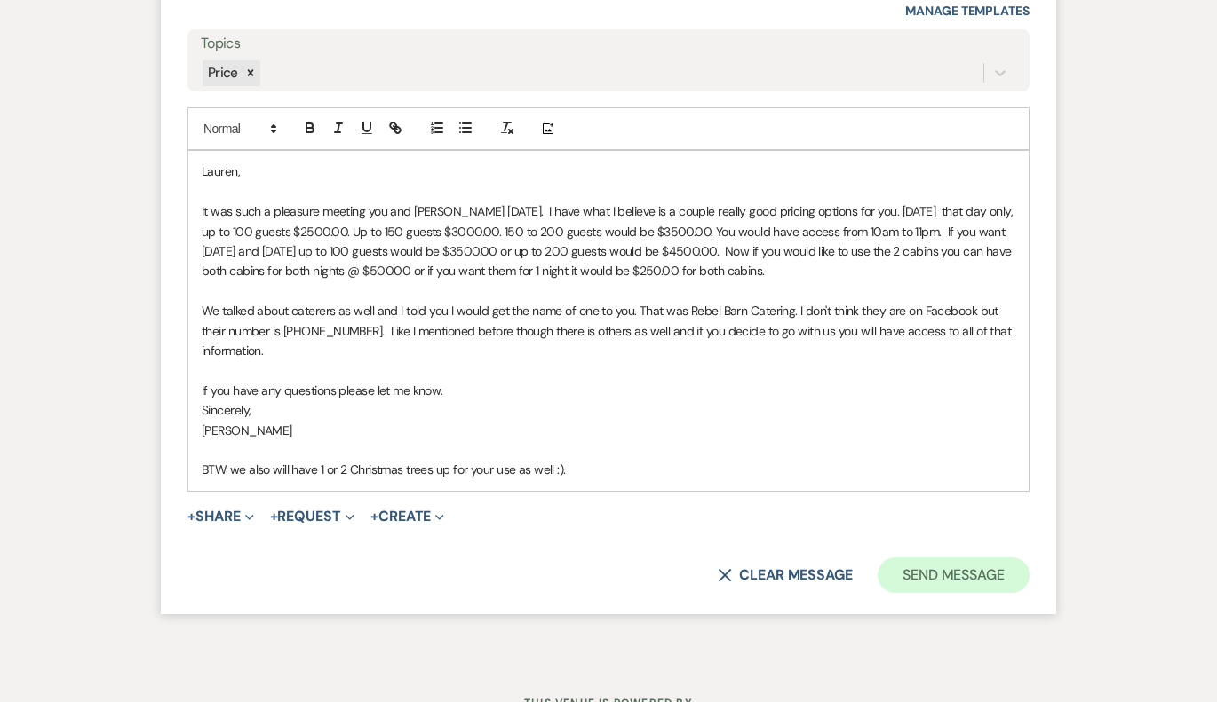
click at [917, 558] on button "Send Message" at bounding box center [953, 576] width 152 height 36
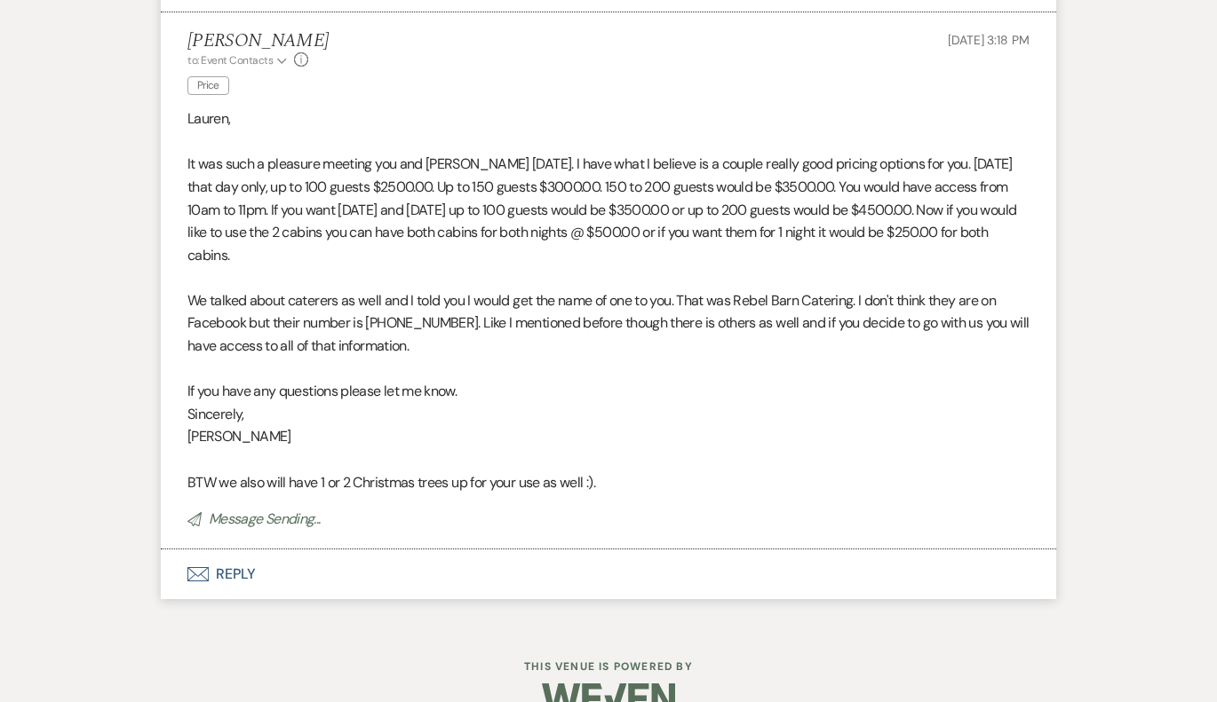
scroll to position [2437, 0]
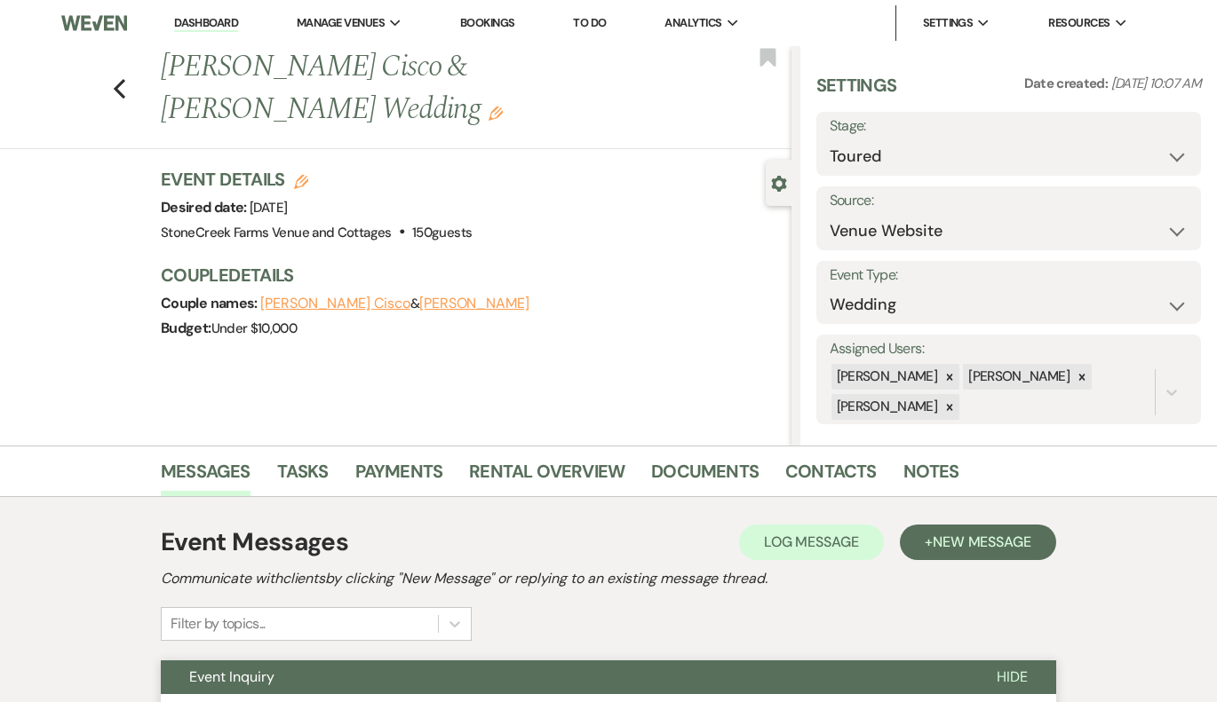
scroll to position [0, 0]
click at [122, 79] on use "button" at bounding box center [120, 89] width 12 height 20
select select "5"
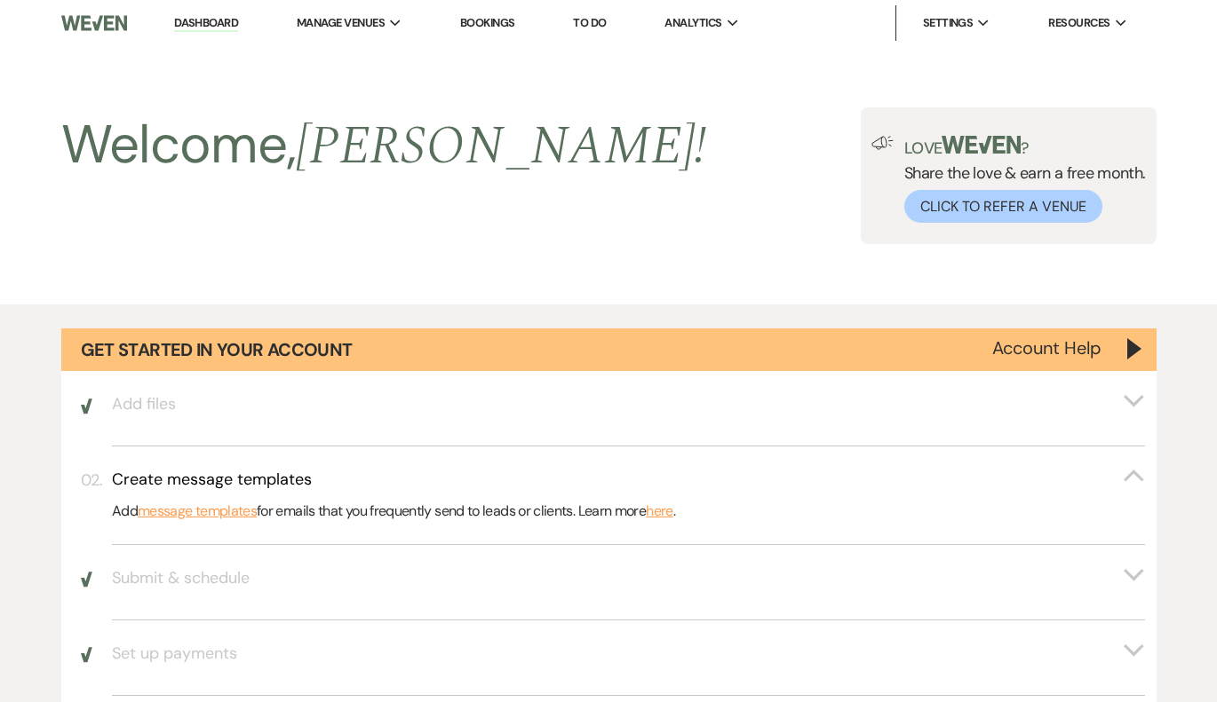
scroll to position [1444, 0]
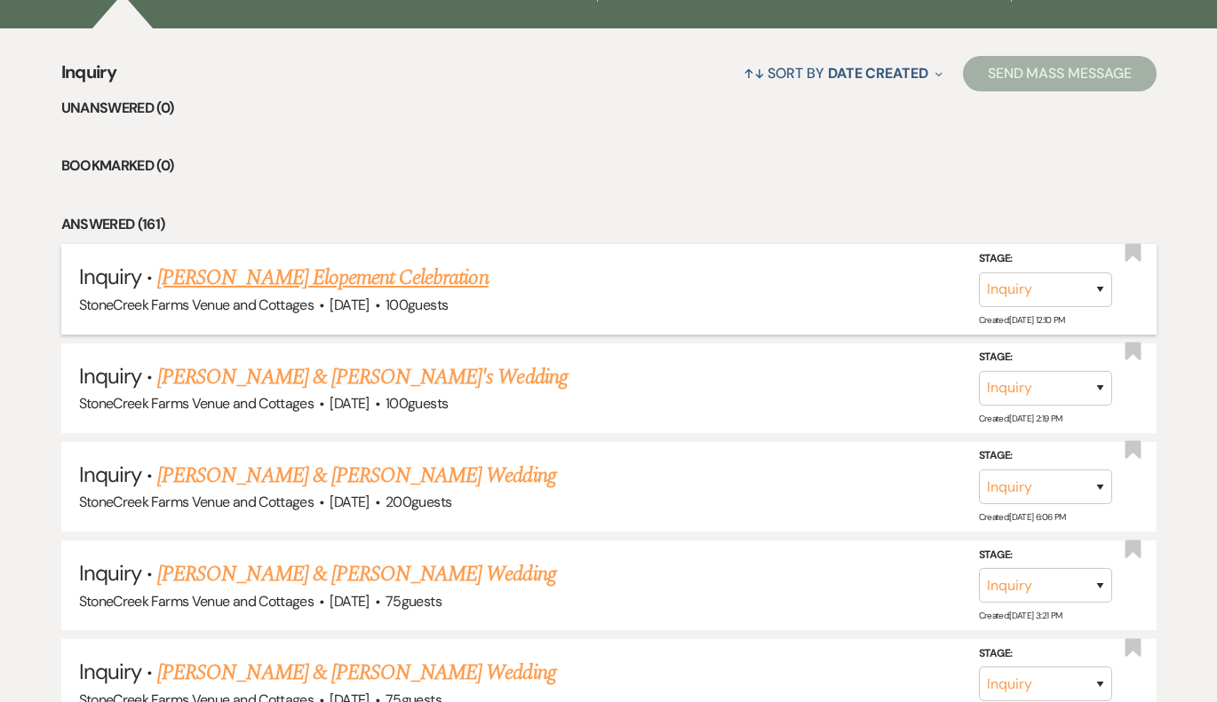
click at [453, 266] on link "[PERSON_NAME] Elopement Celebration" at bounding box center [322, 278] width 330 height 32
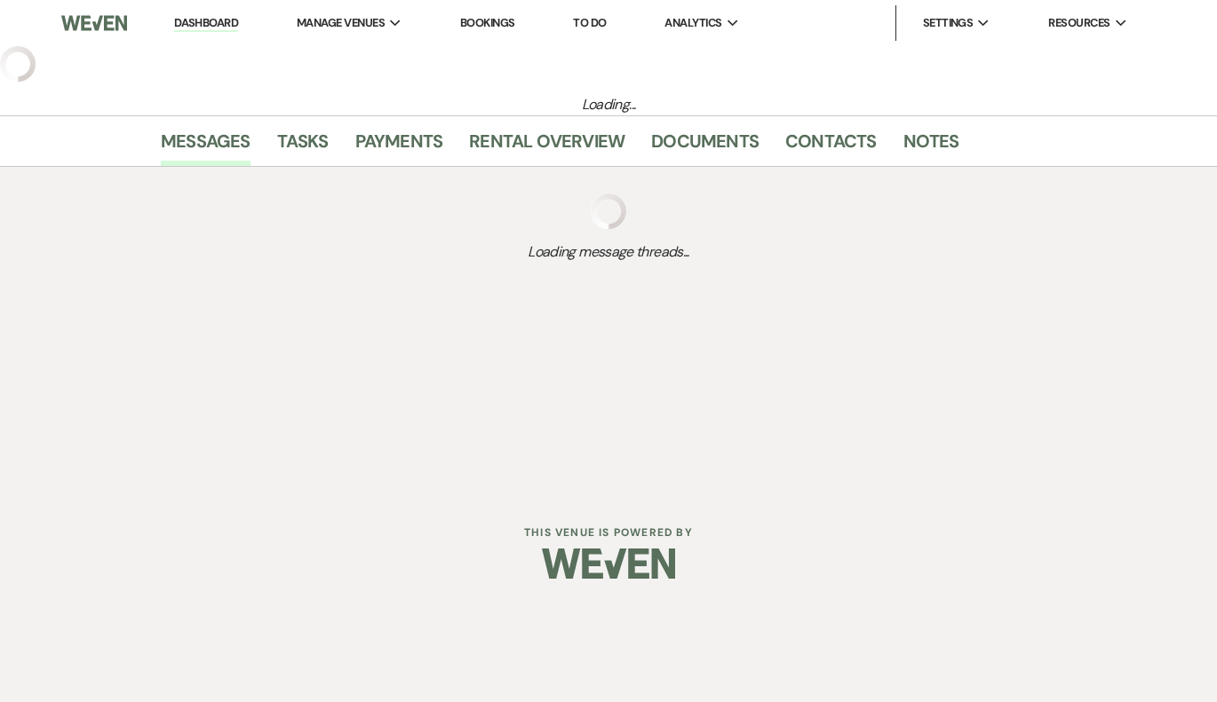
select select "5"
select select "13"
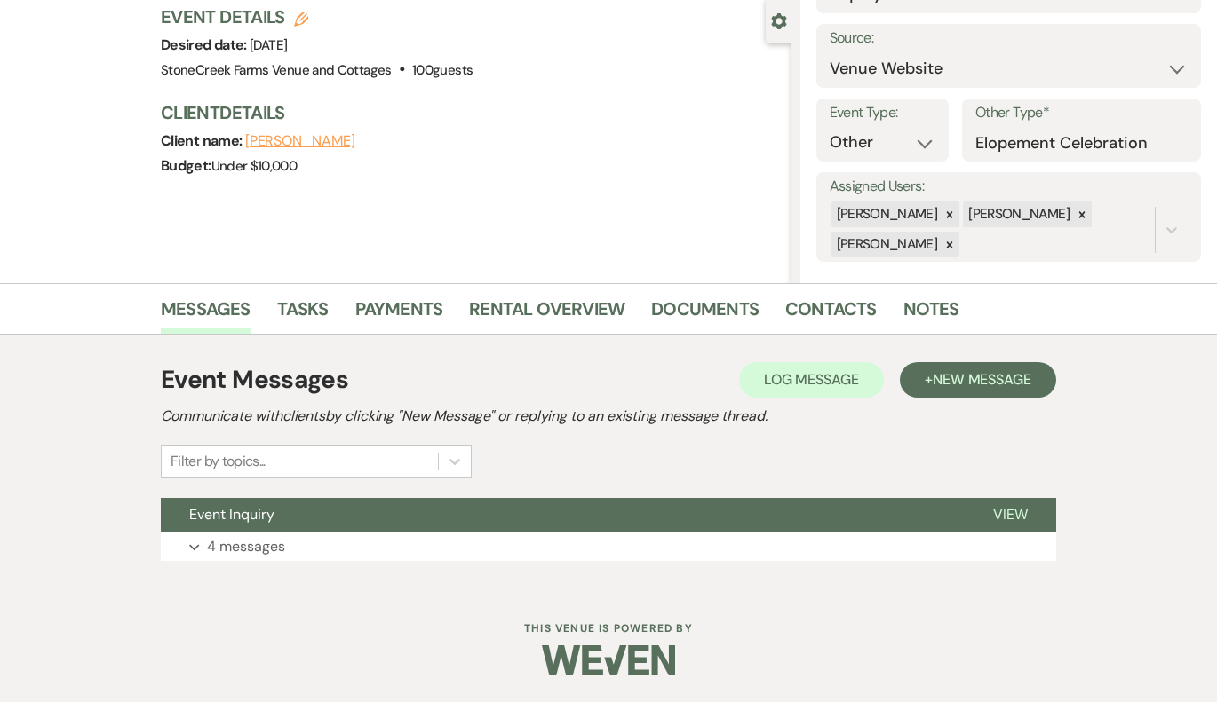
scroll to position [162, 0]
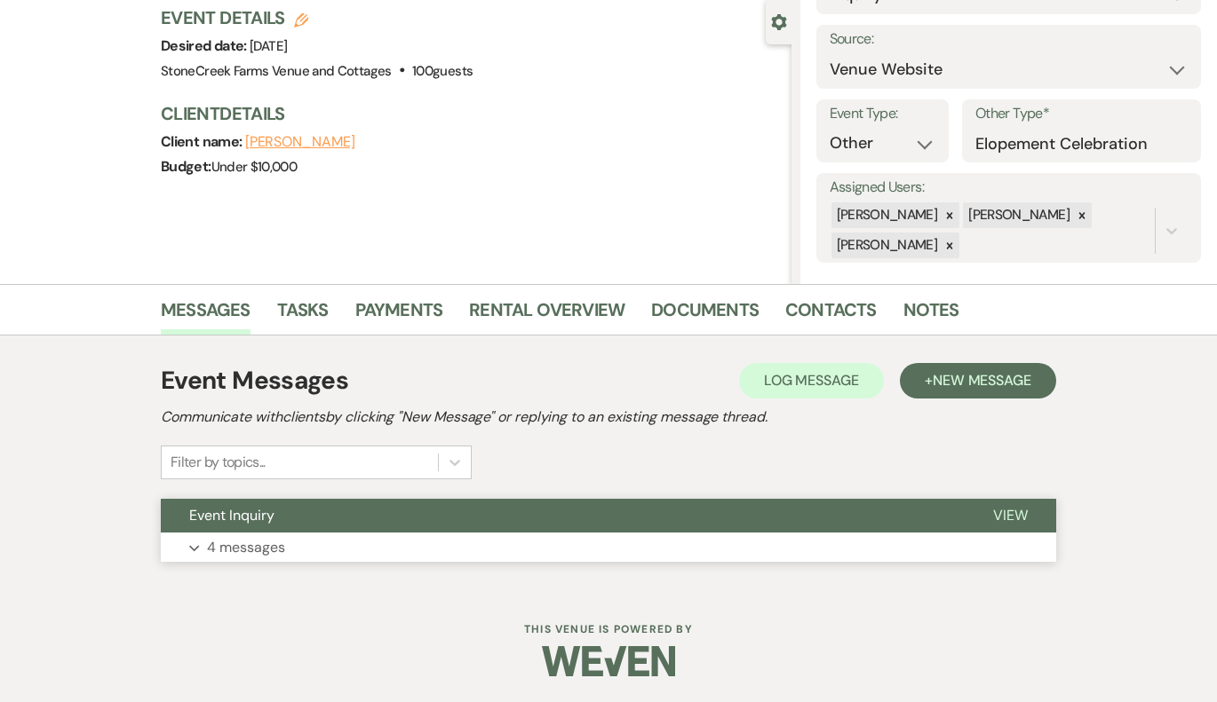
click at [264, 547] on p "4 messages" at bounding box center [246, 547] width 78 height 23
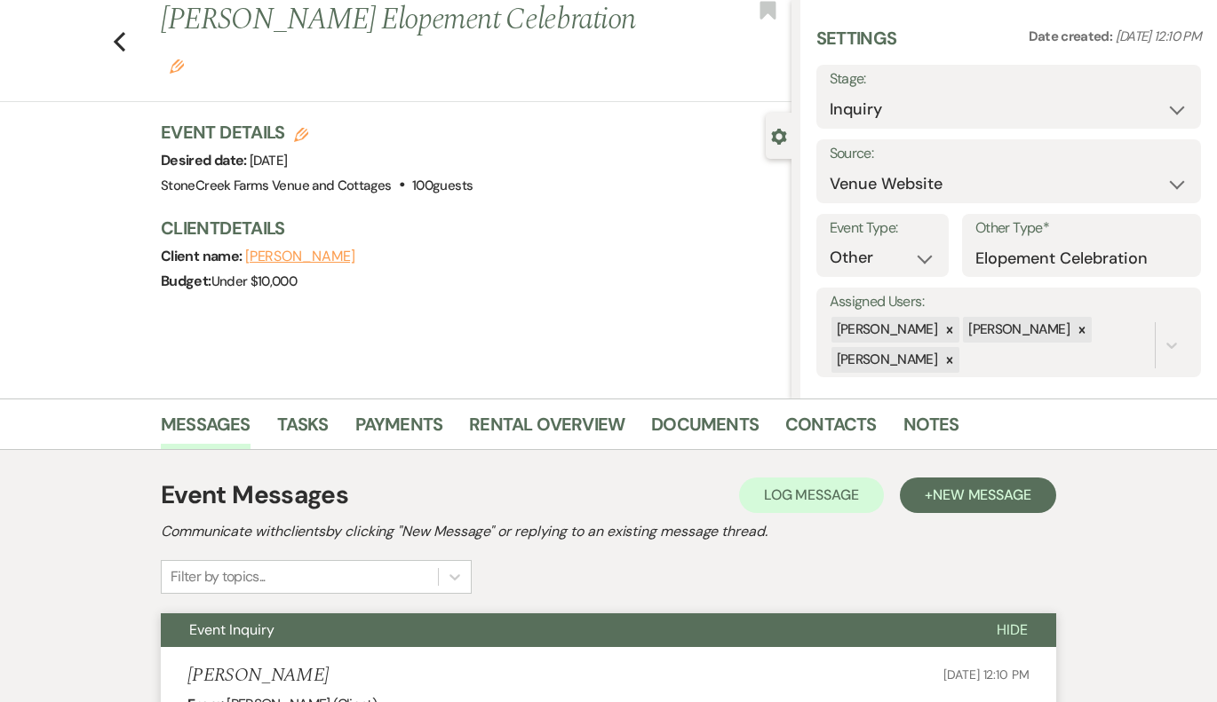
scroll to position [-2, 0]
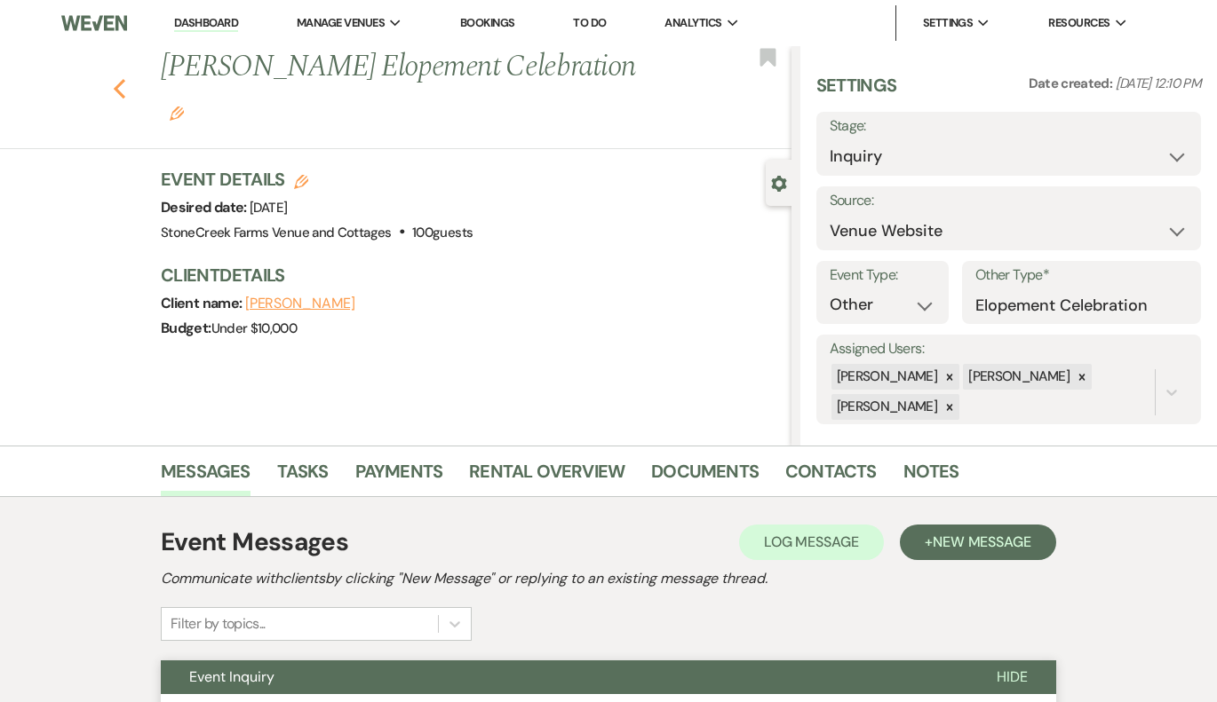
click at [115, 78] on icon "Previous" at bounding box center [119, 88] width 13 height 21
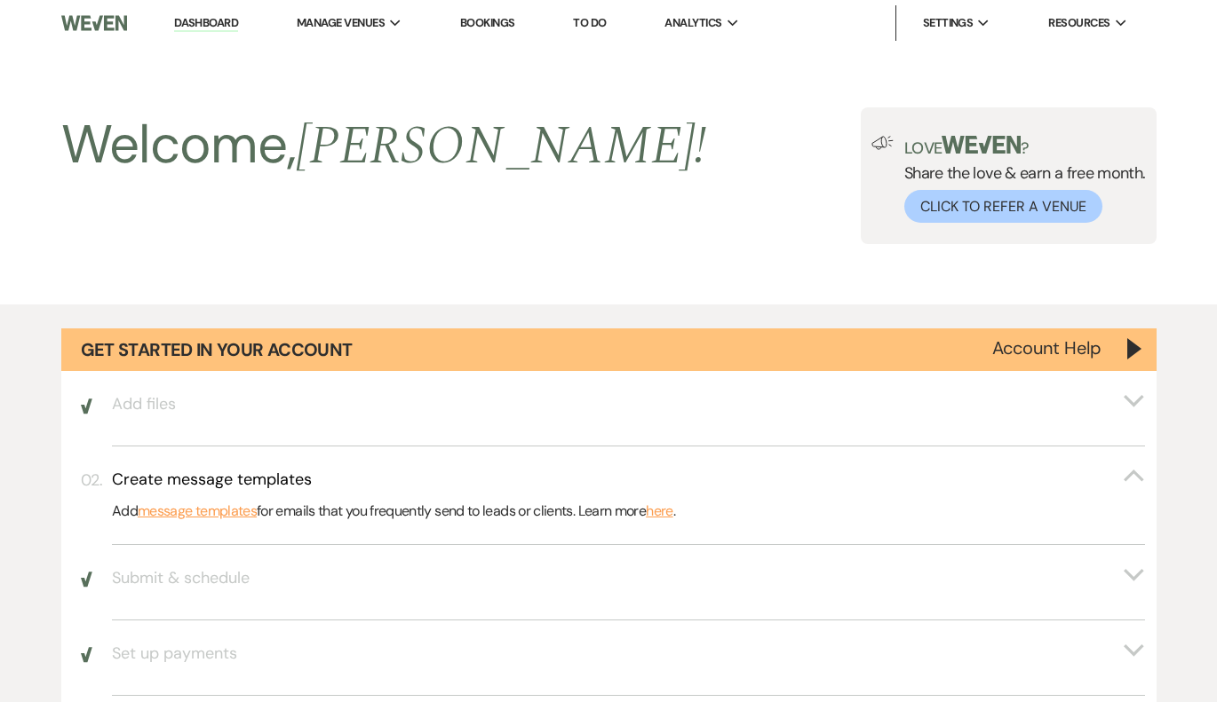
scroll to position [1444, 0]
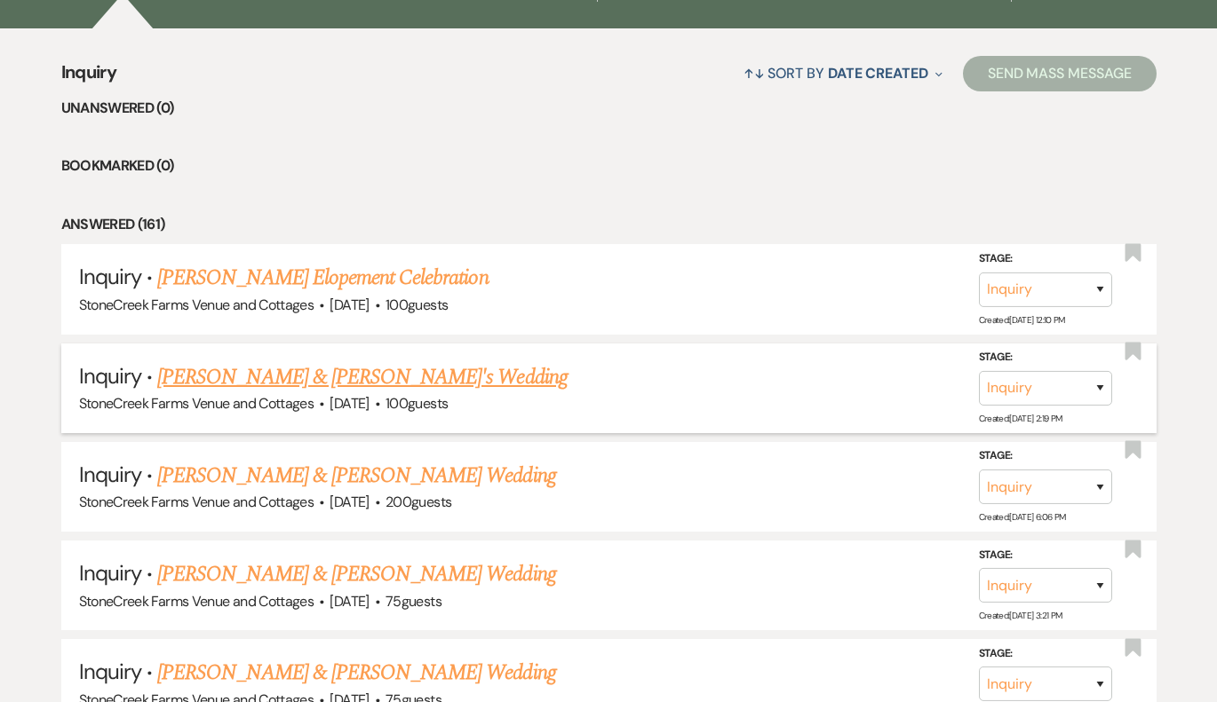
click at [190, 367] on link "[PERSON_NAME] & [PERSON_NAME]'s Wedding" at bounding box center [362, 377] width 410 height 32
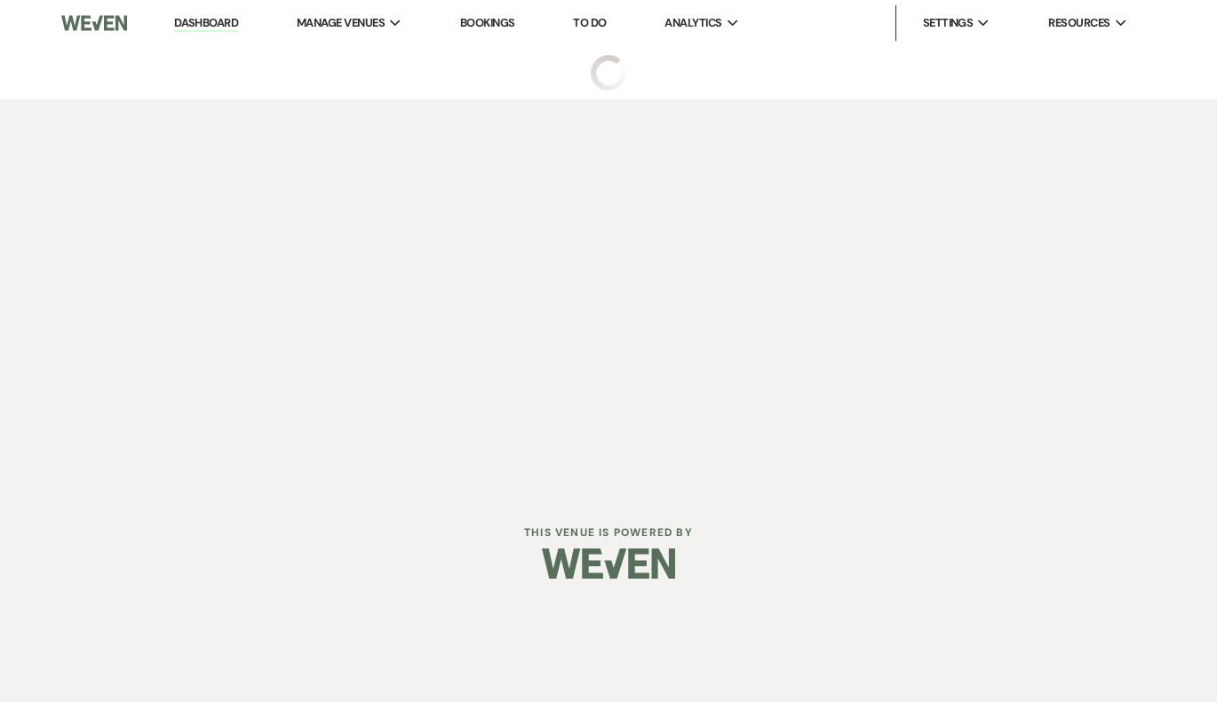
select select "5"
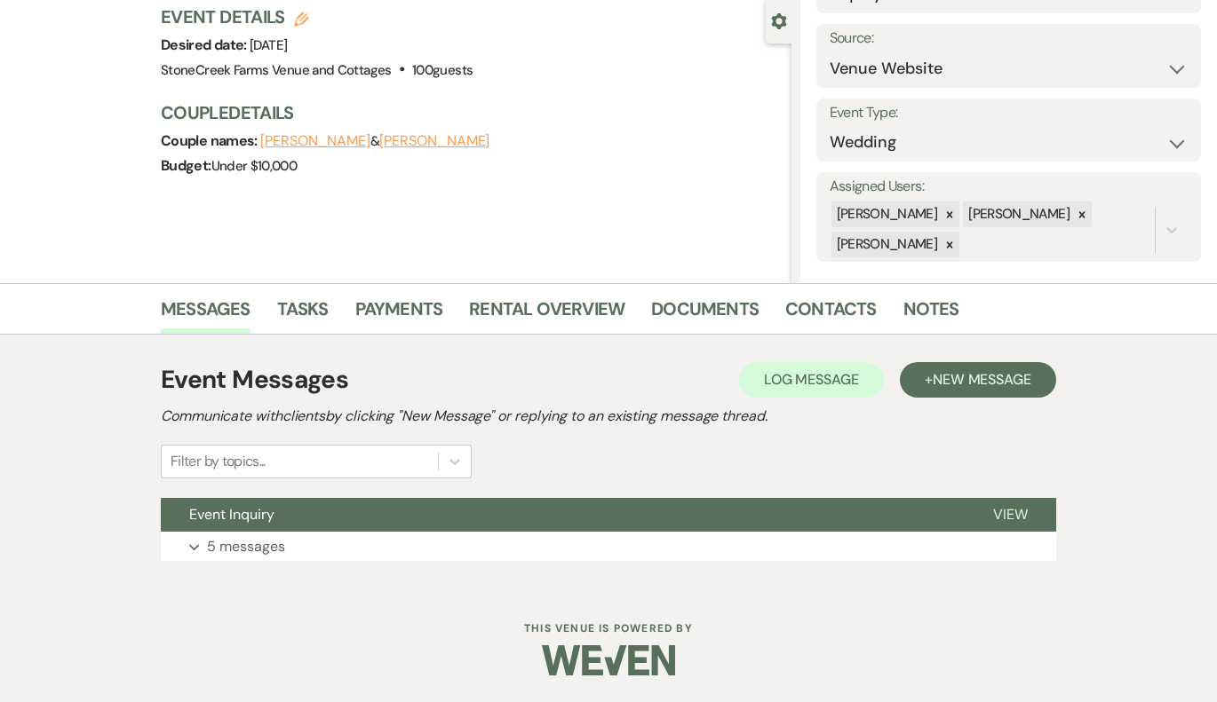
scroll to position [162, 0]
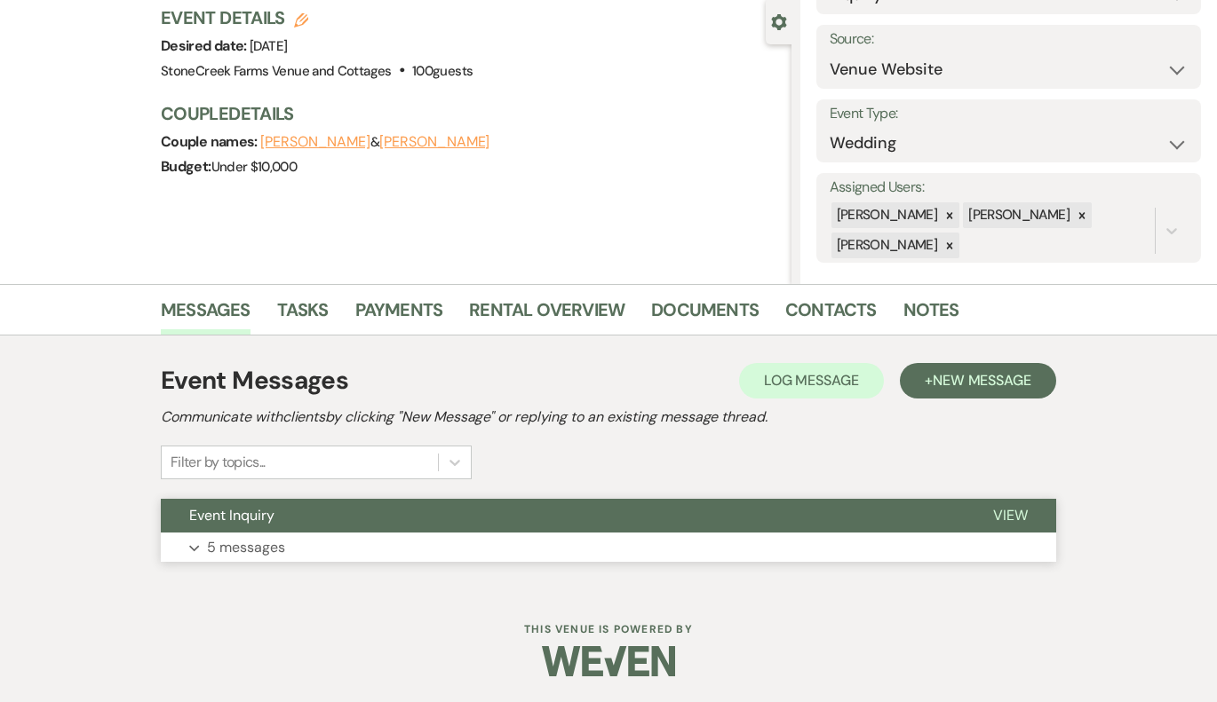
click at [231, 540] on p "5 messages" at bounding box center [246, 547] width 78 height 23
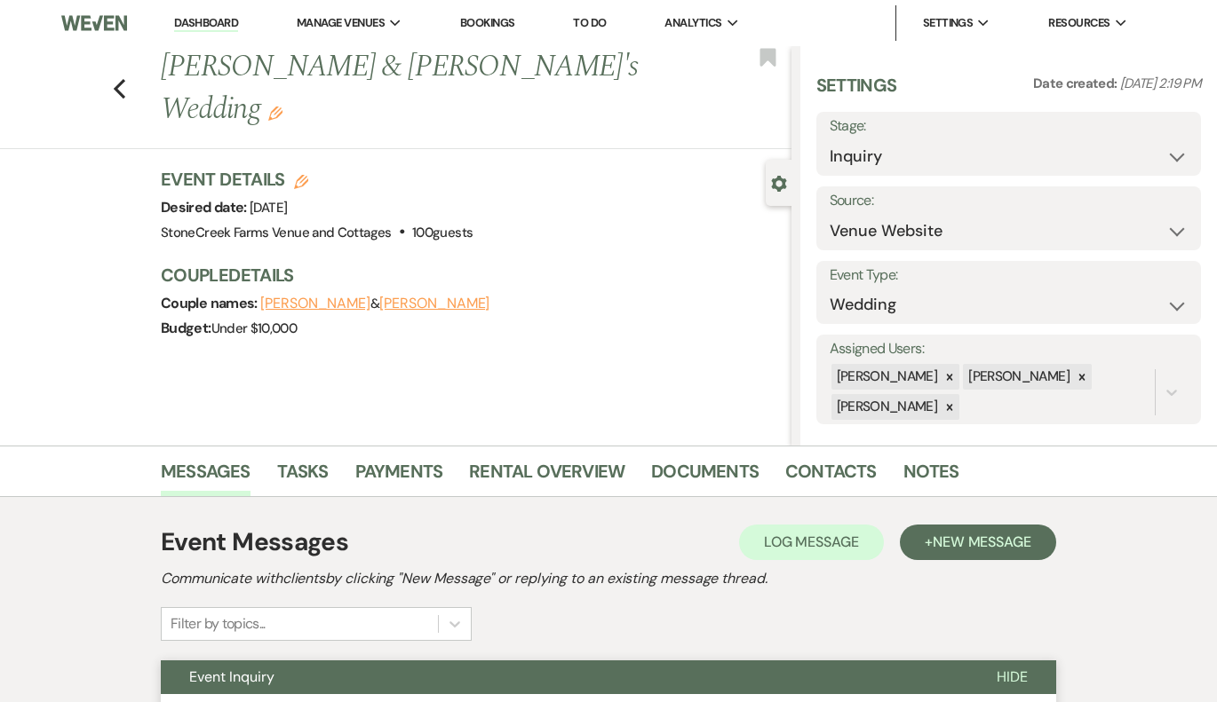
scroll to position [0, 0]
click at [118, 79] on use "button" at bounding box center [120, 89] width 12 height 20
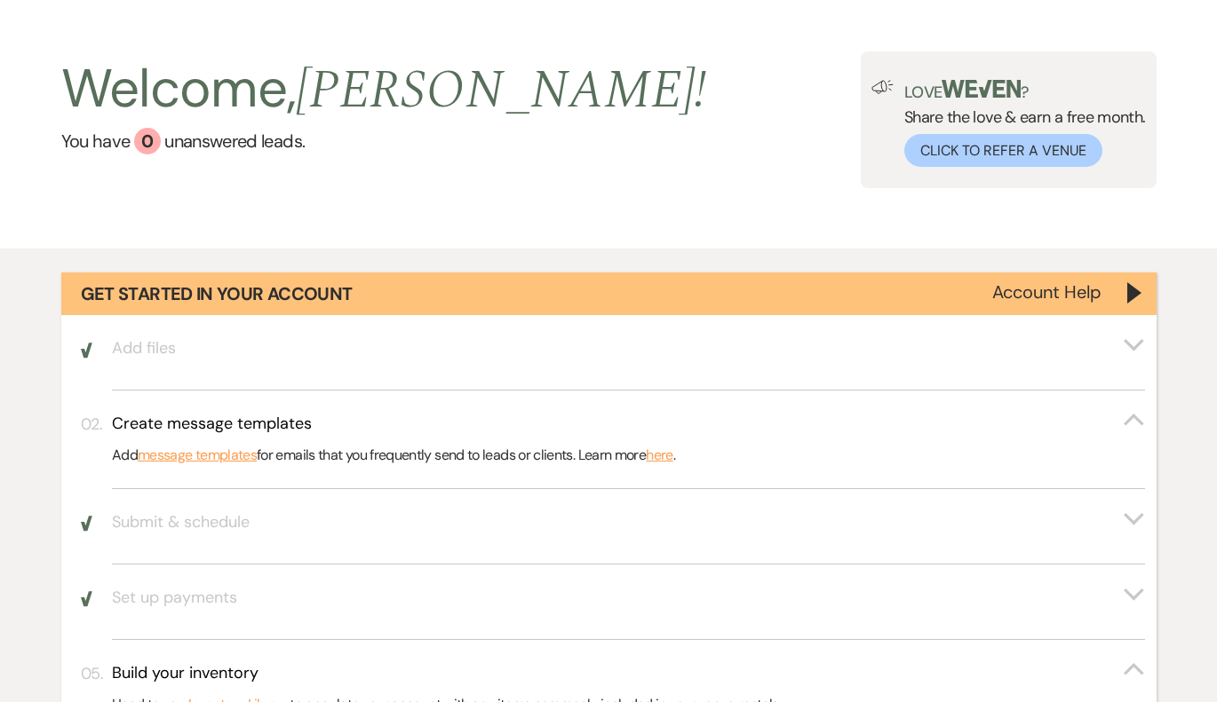
scroll to position [45, 0]
